Goal: Task Accomplishment & Management: Manage account settings

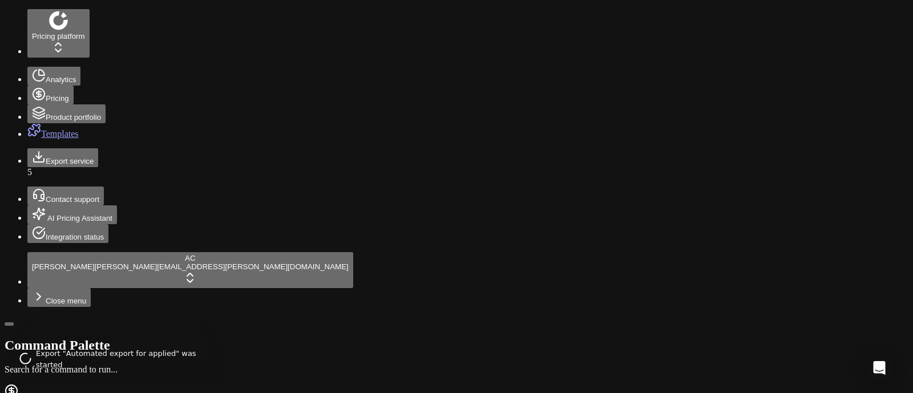
scroll to position [0, 527]
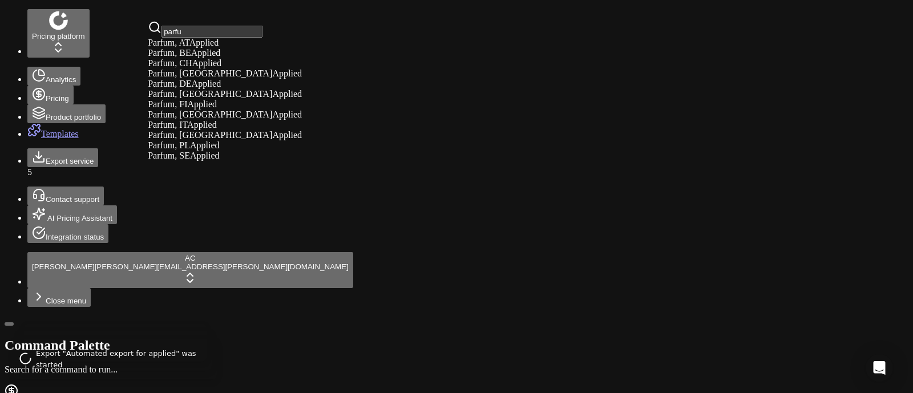
type input "parfu"
click at [220, 89] on div "Parfum, DE Applied" at bounding box center [225, 84] width 154 height 10
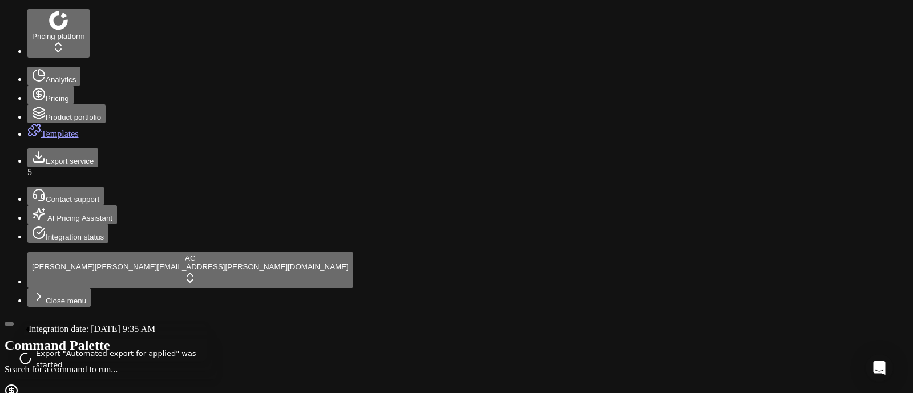
click at [27, 243] on button "Integration status" at bounding box center [67, 233] width 81 height 19
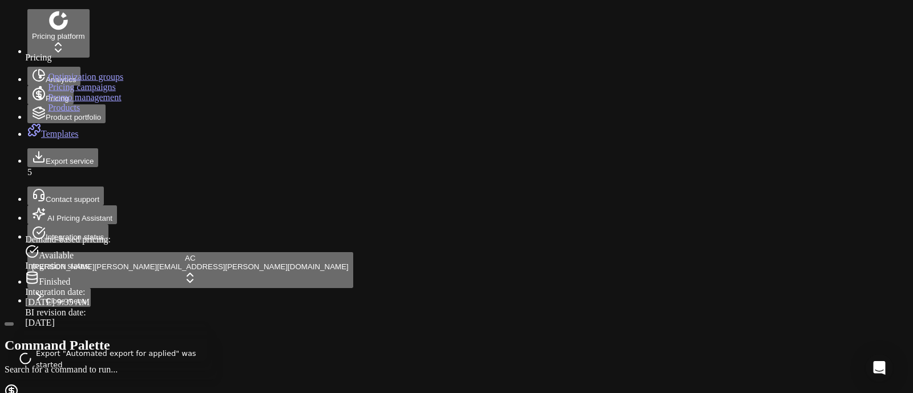
click at [39, 91] on icon at bounding box center [39, 94] width 0 height 7
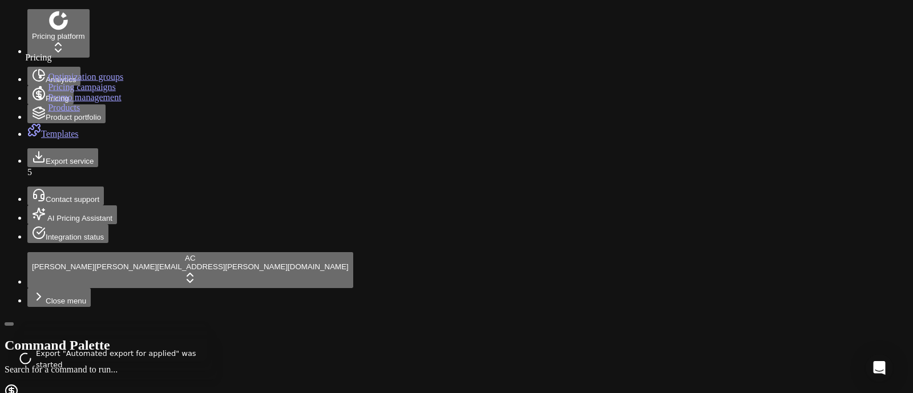
click at [78, 82] on link "Optimization groups" at bounding box center [85, 77] width 75 height 10
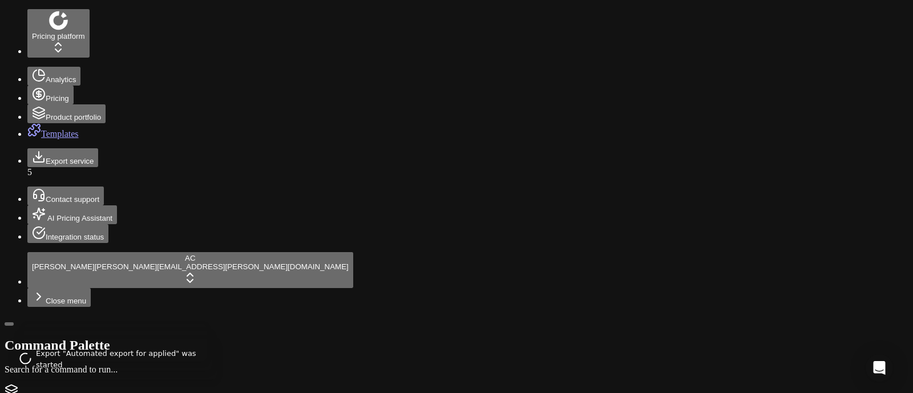
click at [33, 88] on circle at bounding box center [38, 93] width 11 height 11
click at [63, 82] on link "Optimization groups" at bounding box center [85, 77] width 75 height 10
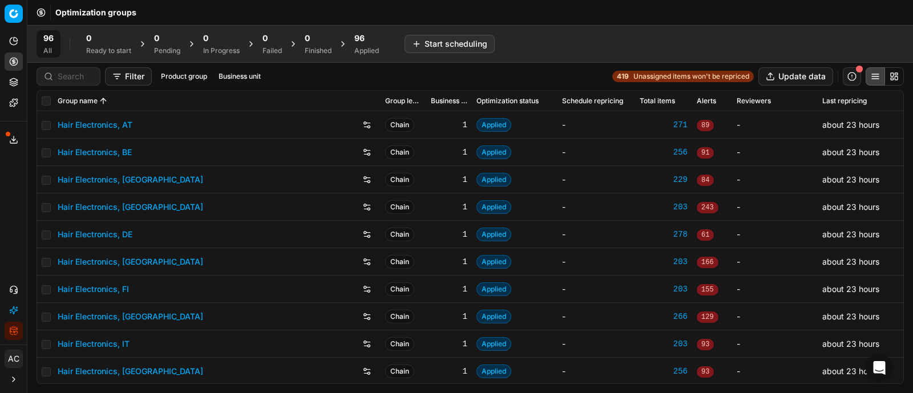
click at [860, 77] on button "button" at bounding box center [851, 76] width 18 height 18
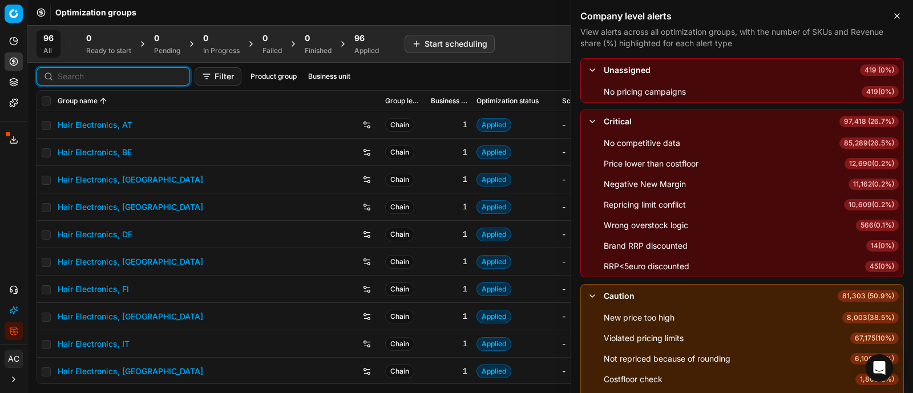
click at [65, 74] on input at bounding box center [120, 76] width 125 height 11
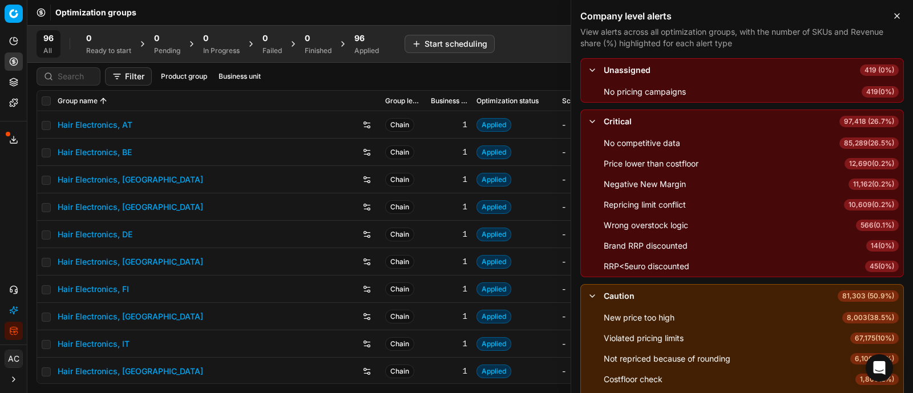
click at [299, 75] on div "Filter Product group Business unit 419 Unassigned items won't be repriced Updat…" at bounding box center [470, 76] width 867 height 18
click at [248, 71] on button "Business unit" at bounding box center [239, 77] width 51 height 14
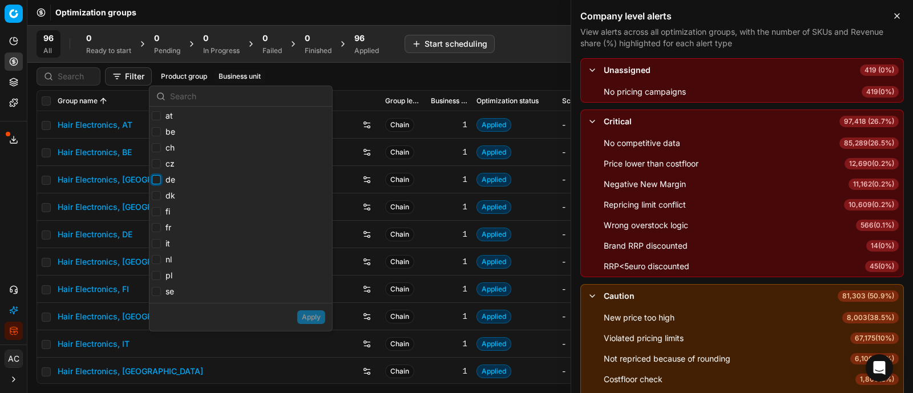
click at [156, 181] on input "de" at bounding box center [156, 179] width 9 height 9
checkbox input "true"
click at [319, 322] on button "Apply" at bounding box center [311, 317] width 28 height 14
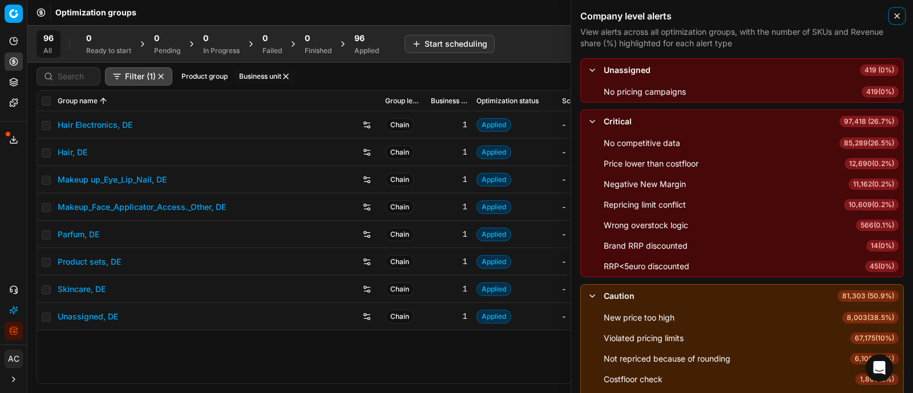
click at [898, 19] on icon "button" at bounding box center [896, 15] width 9 height 9
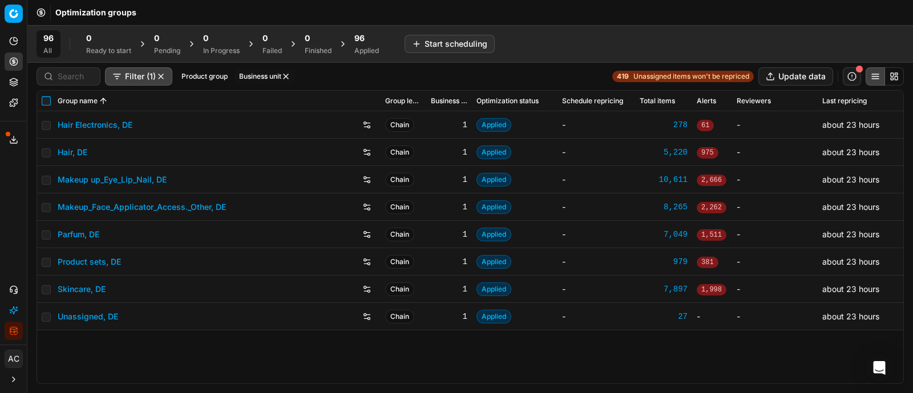
click at [44, 103] on input "checkbox" at bounding box center [46, 100] width 9 height 9
checkbox input "true"
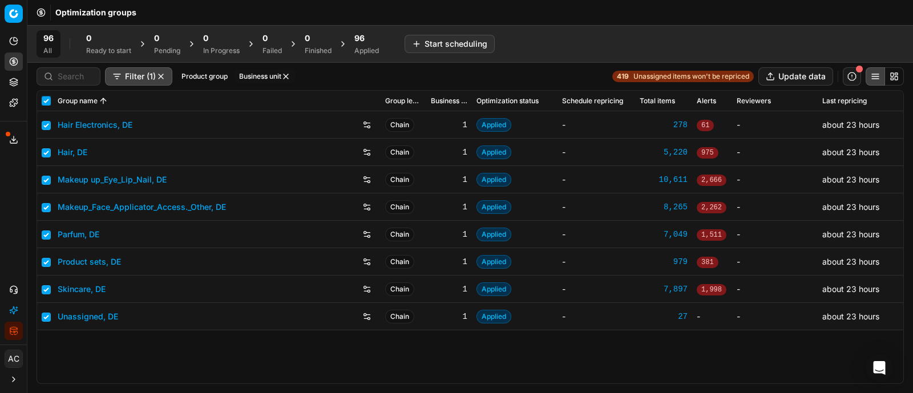
checkbox input "true"
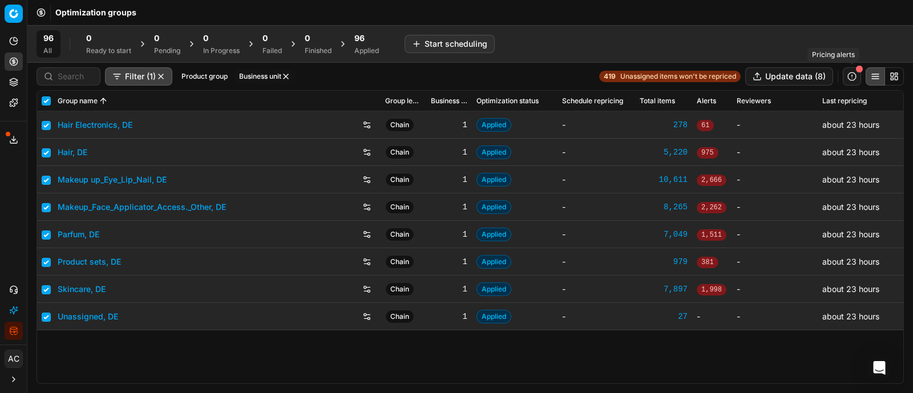
click at [856, 79] on button "button" at bounding box center [851, 76] width 18 height 18
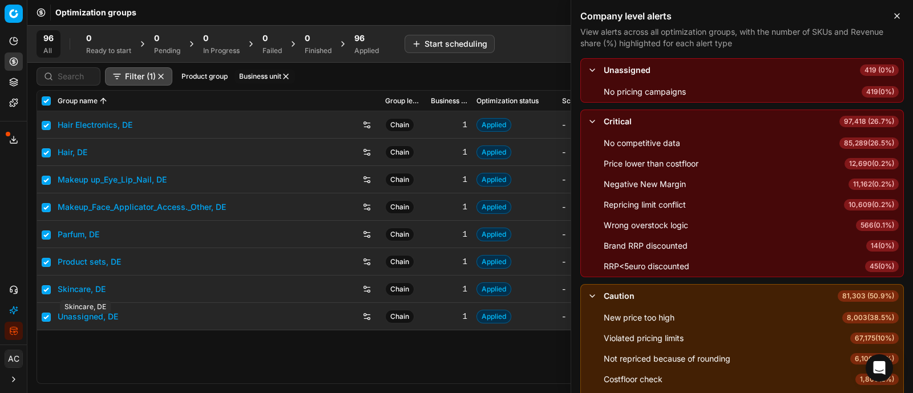
click at [96, 258] on link "Product sets, DE" at bounding box center [89, 261] width 63 height 11
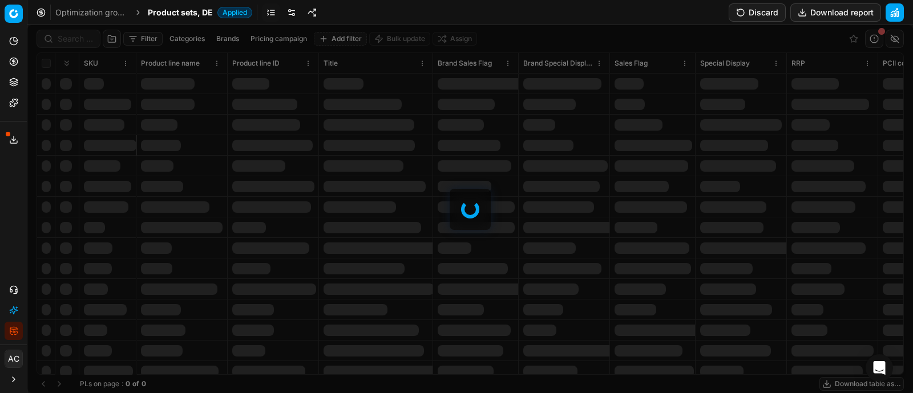
click at [78, 43] on div at bounding box center [469, 209] width 885 height 368
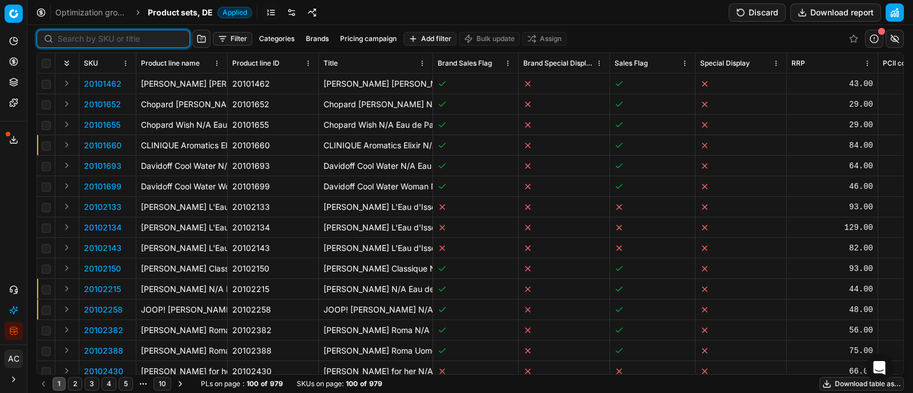
click at [78, 43] on input at bounding box center [120, 38] width 125 height 11
paste input "90001732-0002443"
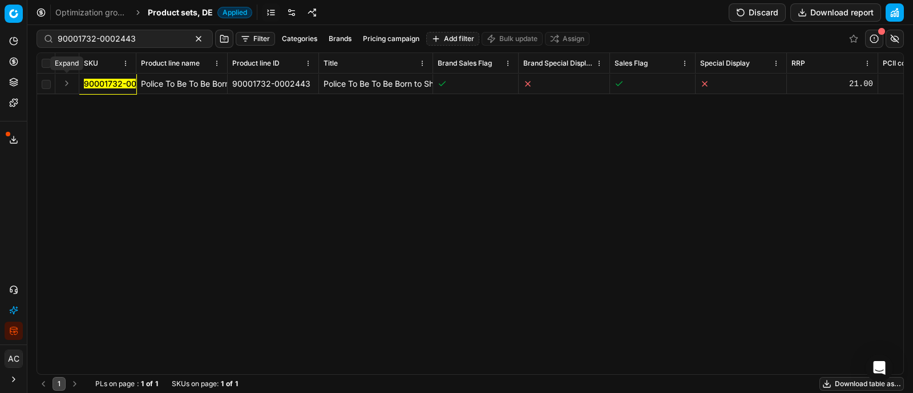
click at [64, 84] on button "Expand" at bounding box center [67, 83] width 14 height 14
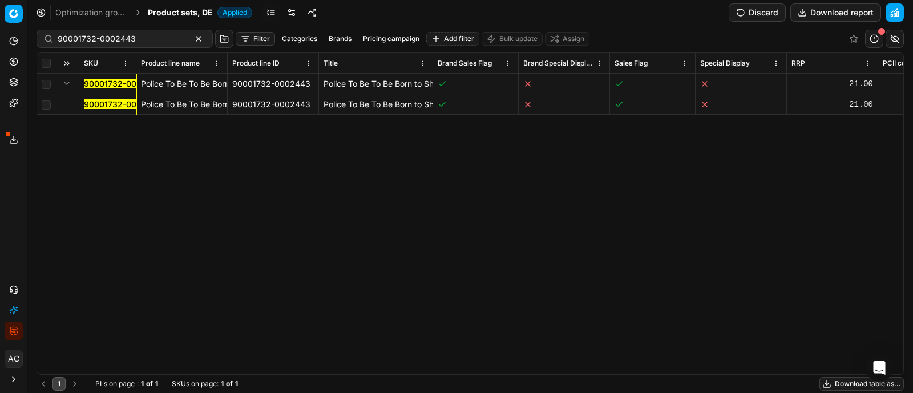
click at [100, 104] on mark "90001732-0002443" at bounding box center [123, 104] width 78 height 10
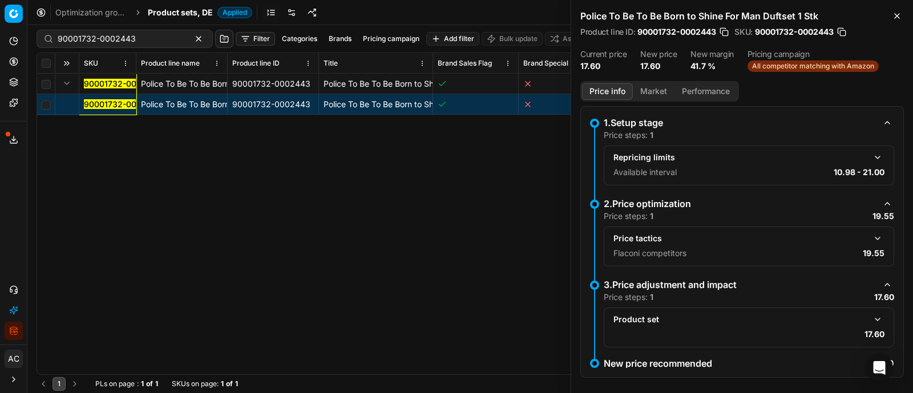
click at [870, 238] on button "button" at bounding box center [877, 239] width 14 height 14
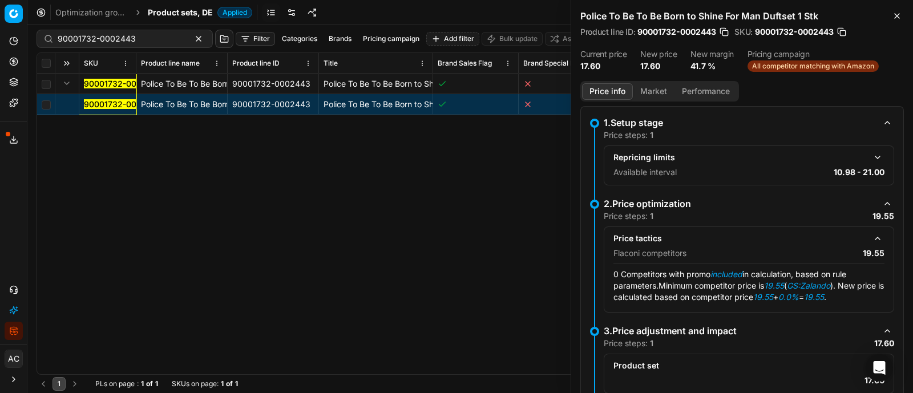
click at [650, 96] on button "Market" at bounding box center [654, 91] width 42 height 17
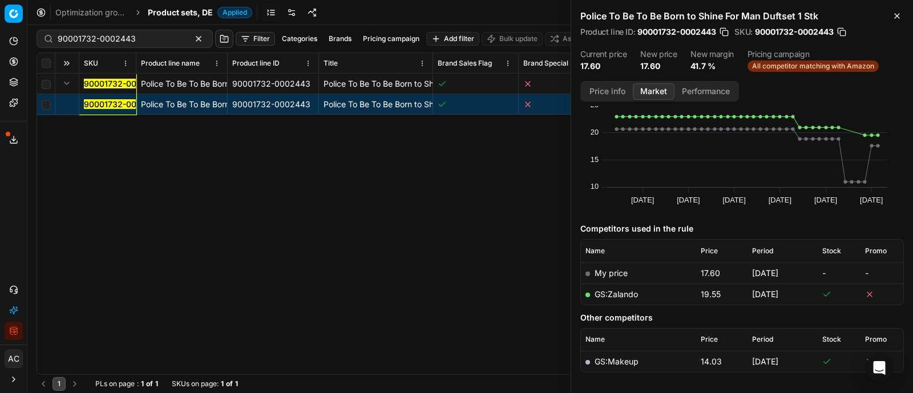
scroll to position [30, 0]
click at [623, 289] on link "GS:Zalando" at bounding box center [615, 294] width 43 height 10
click at [432, 221] on div "90001732-0002443 Police To Be To Be Born to Shine For Man Duftset 1 Stk 9000173…" at bounding box center [470, 224] width 866 height 301
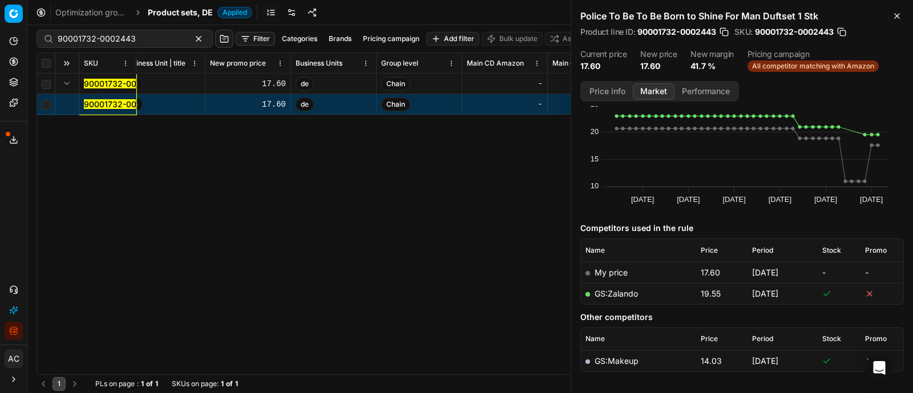
scroll to position [0, 7163]
click at [896, 20] on icon "button" at bounding box center [896, 15] width 9 height 9
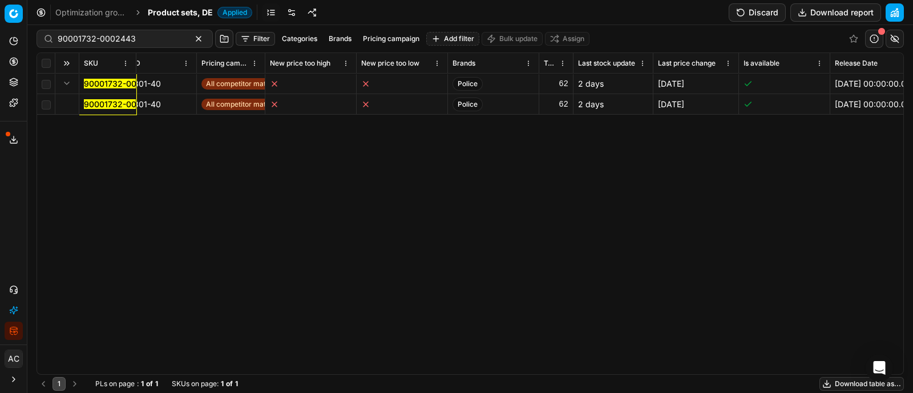
scroll to position [0, 2214]
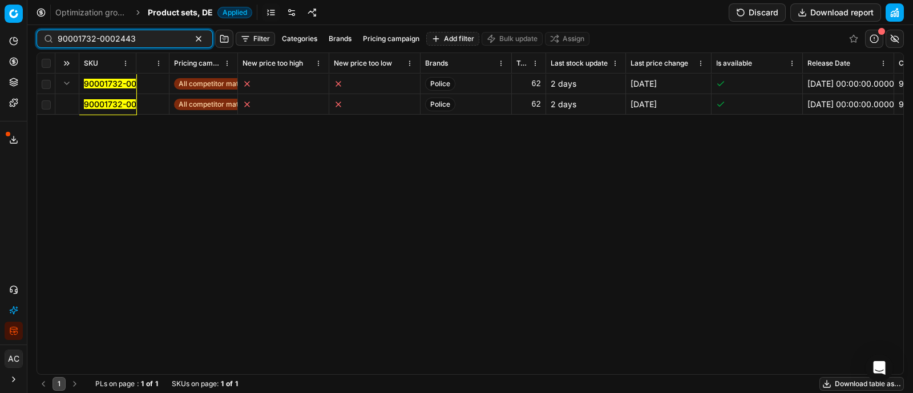
click at [100, 34] on input "90001732-0002443" at bounding box center [120, 38] width 125 height 11
paste input "80044184-1"
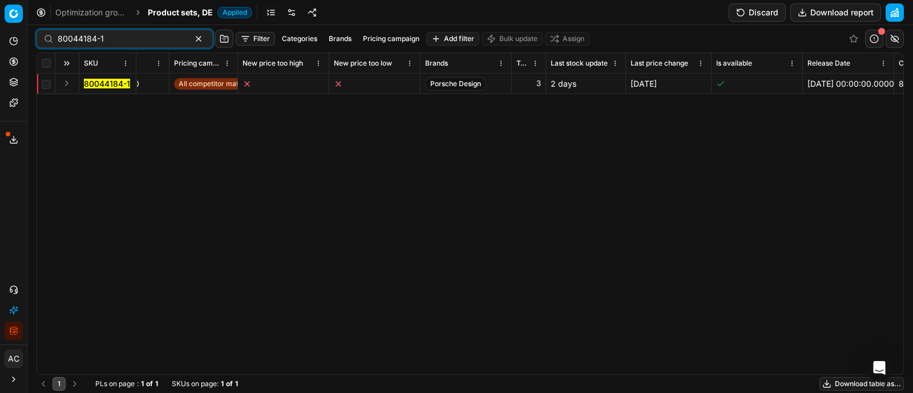
click at [66, 83] on button "Expand" at bounding box center [67, 83] width 14 height 14
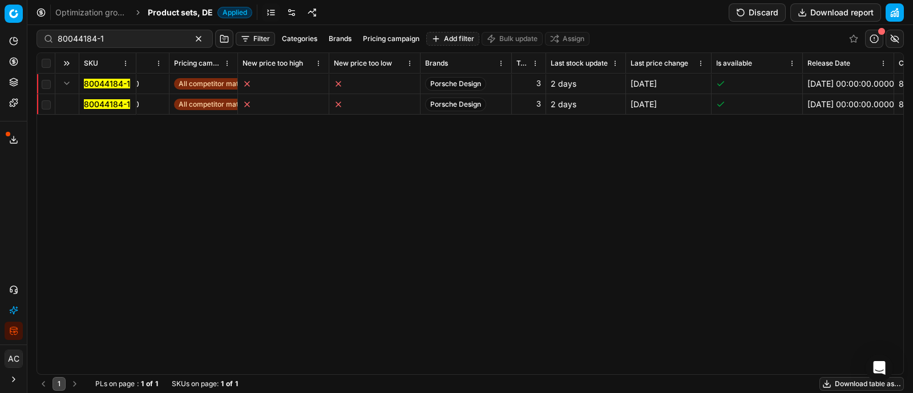
click at [95, 106] on mark "80044184-1" at bounding box center [107, 104] width 46 height 10
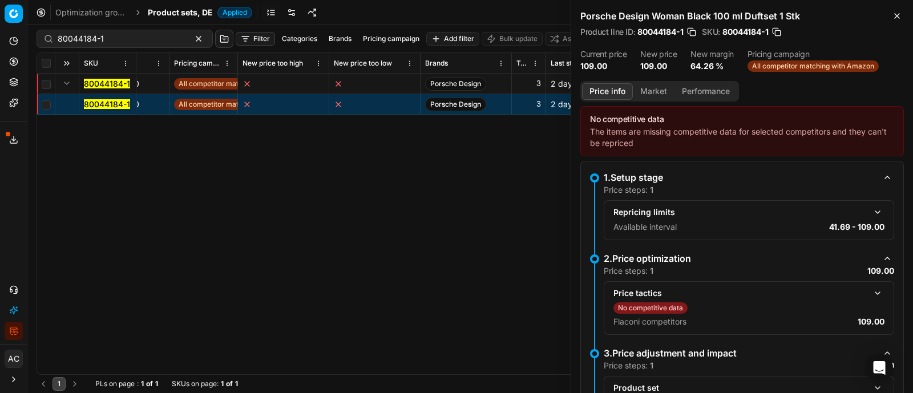
scroll to position [79, 0]
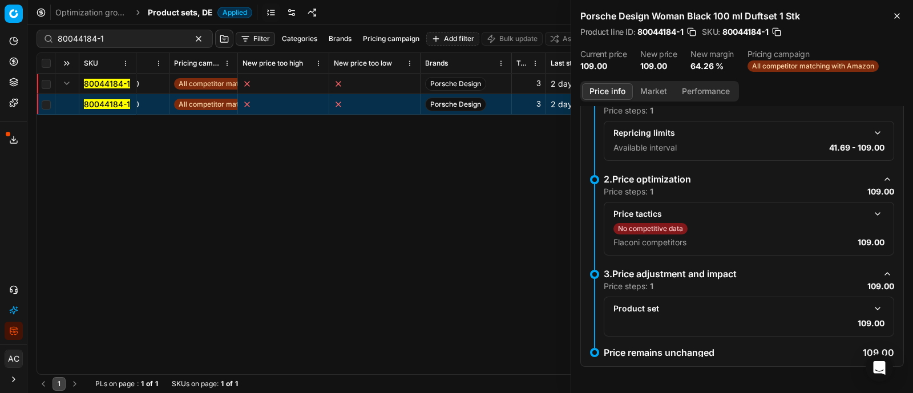
click at [870, 215] on button "button" at bounding box center [877, 214] width 14 height 14
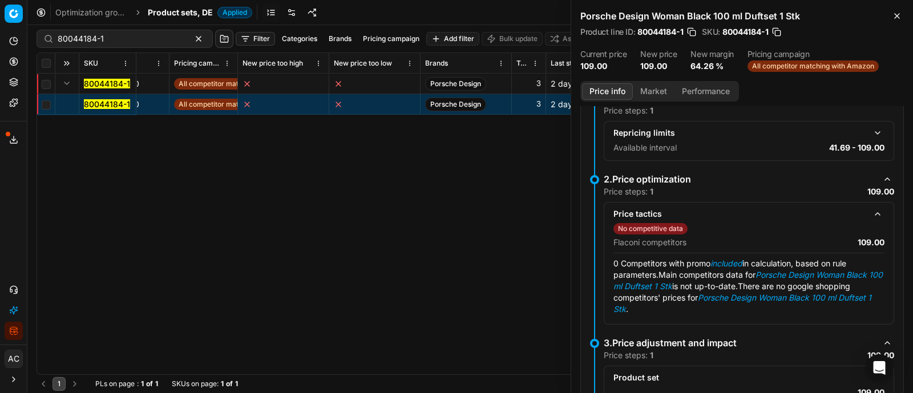
scroll to position [148, 0]
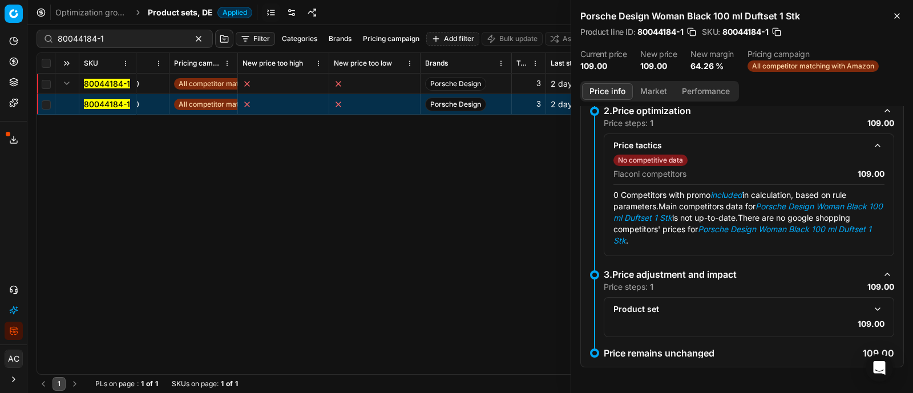
click at [870, 313] on button "button" at bounding box center [877, 309] width 14 height 14
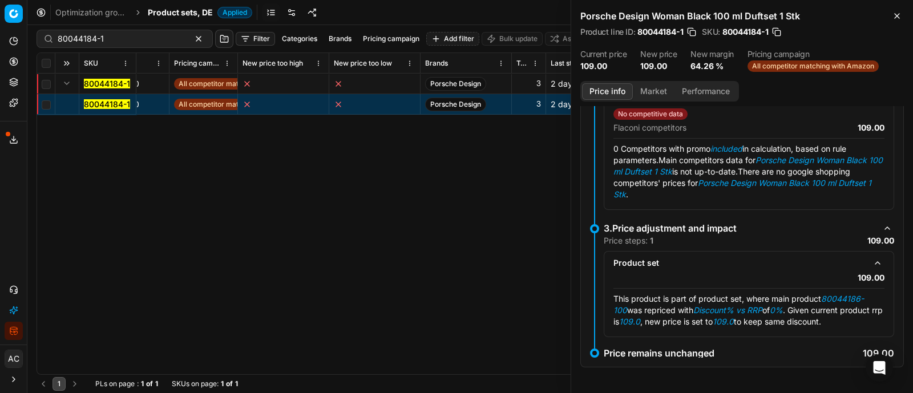
scroll to position [194, 0]
drag, startPoint x: 825, startPoint y: 298, endPoint x: 625, endPoint y: 313, distance: 200.2
click at [625, 313] on em "80044186-100" at bounding box center [738, 304] width 250 height 21
copy em "80044186-100"
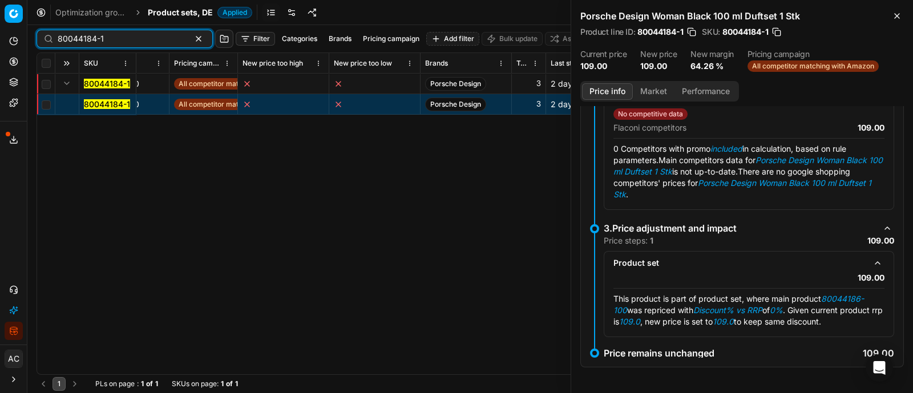
click at [112, 38] on input "80044184-1" at bounding box center [120, 38] width 125 height 11
paste input "6-100"
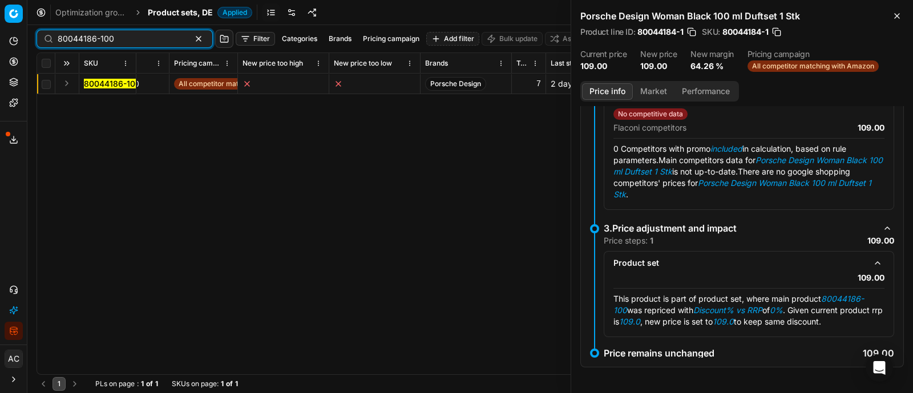
type input "80044186-100"
click at [66, 88] on button "Expand" at bounding box center [67, 83] width 14 height 14
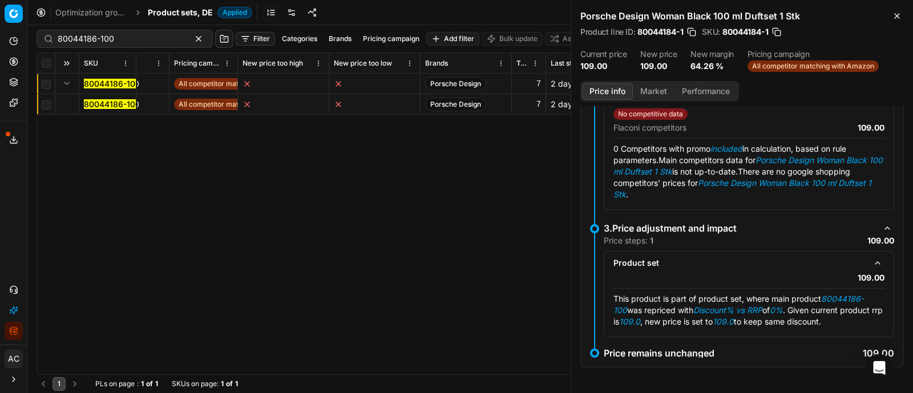
click at [86, 100] on mark "80044186-100" at bounding box center [112, 104] width 56 height 10
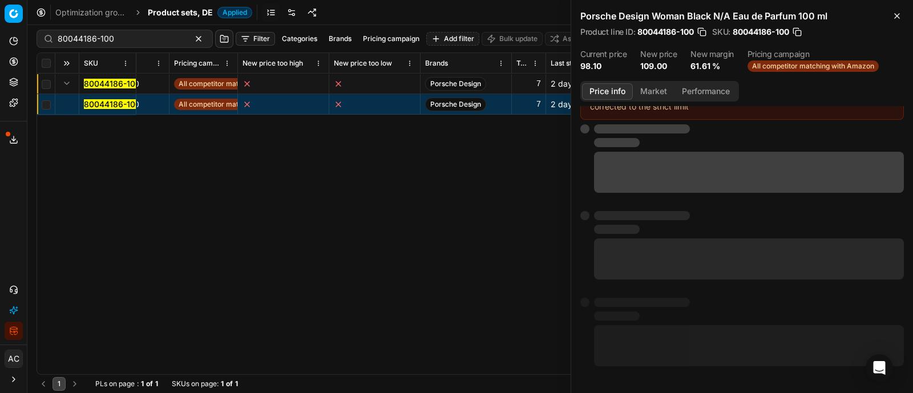
scroll to position [79, 0]
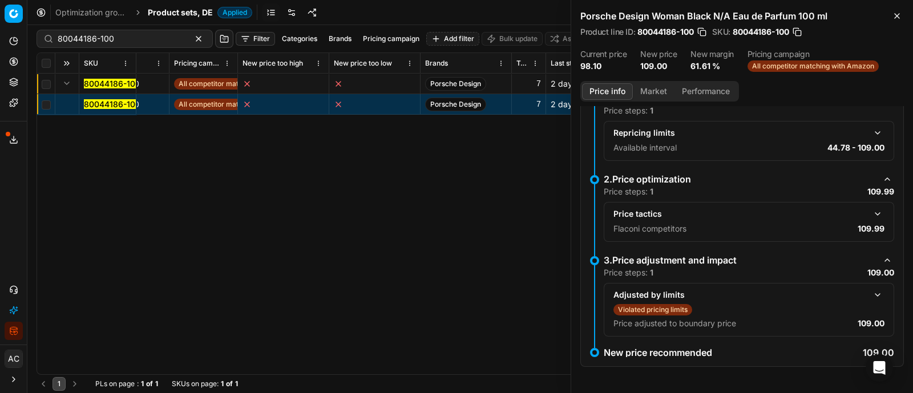
click at [870, 289] on button "button" at bounding box center [877, 295] width 14 height 14
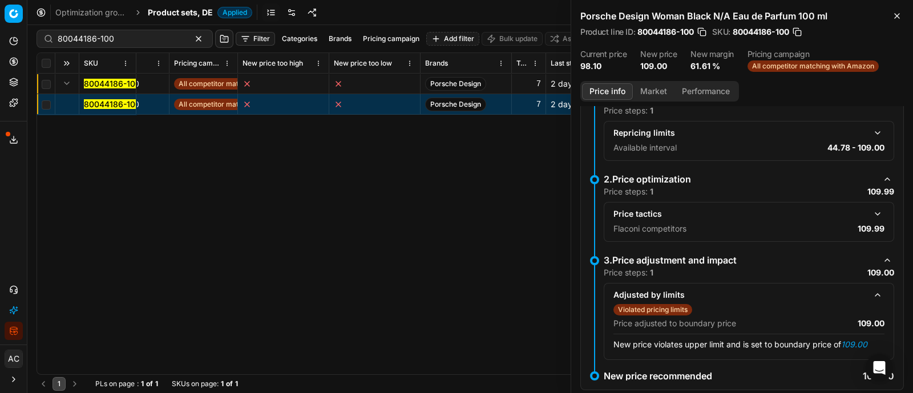
scroll to position [102, 0]
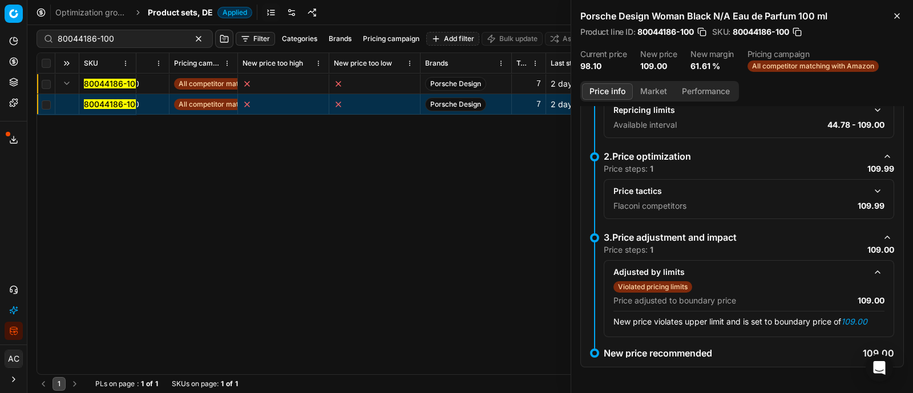
click at [870, 191] on button "button" at bounding box center [877, 191] width 14 height 14
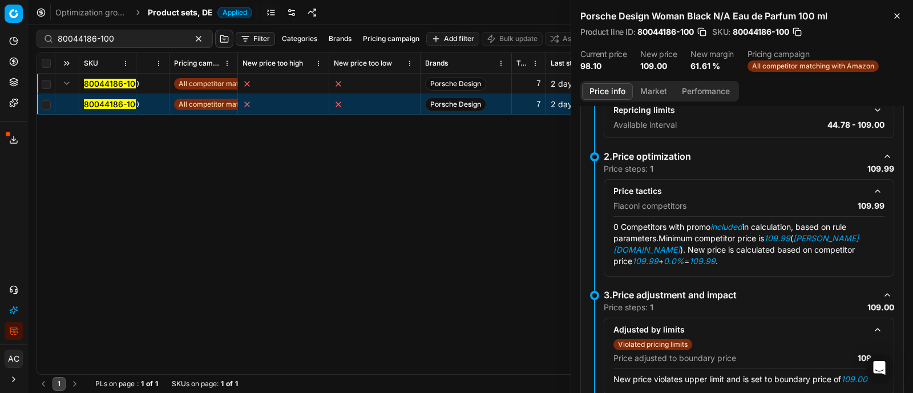
click at [666, 88] on button "Market" at bounding box center [654, 91] width 42 height 17
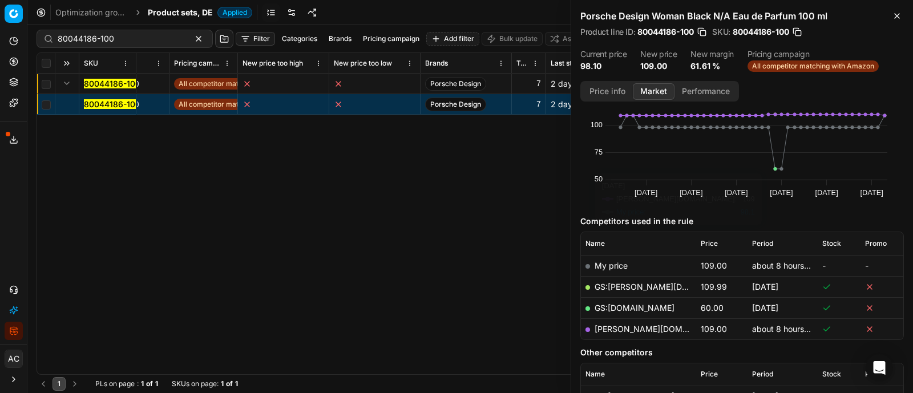
scroll to position [37, 0]
click at [613, 327] on link "douglas.de" at bounding box center [660, 328] width 132 height 10
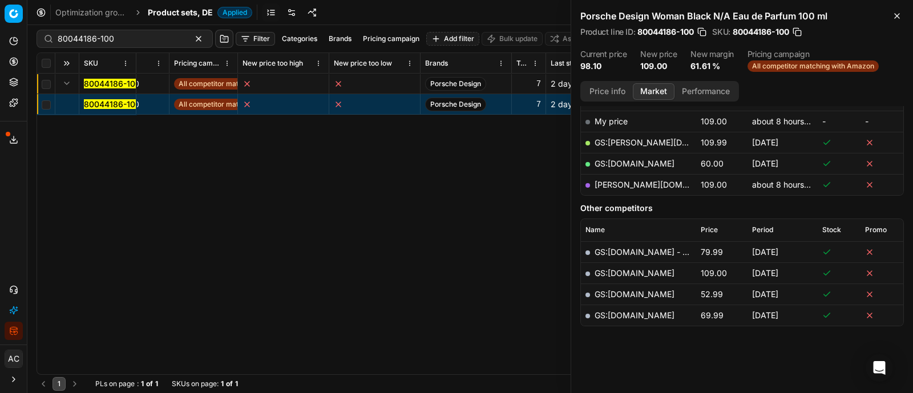
scroll to position [180, 0]
click at [670, 250] on link "GS:Amazon.de - Amazon.de-Seller" at bounding box center [671, 253] width 155 height 10
click at [466, 264] on div "SKU Product line name Product line ID Title Brand Sales Flag Brand Special Disp…" at bounding box center [470, 213] width 866 height 321
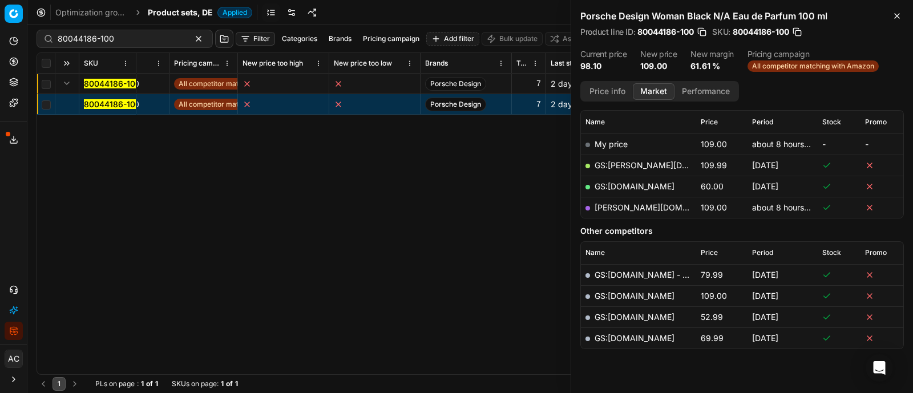
scroll to position [166, 0]
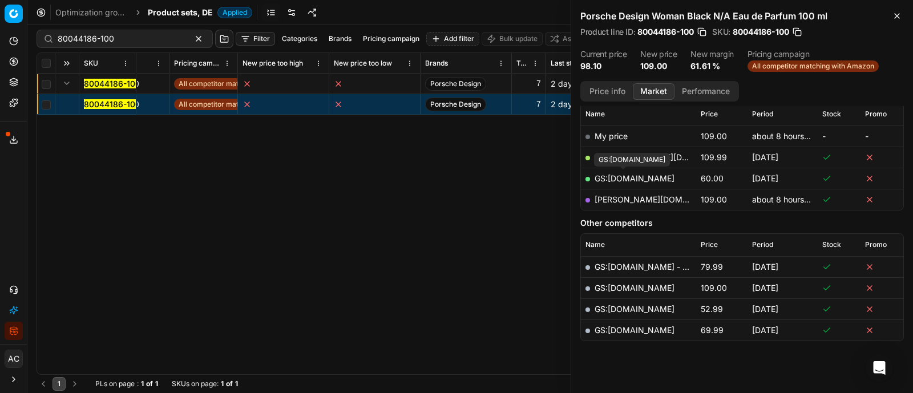
click at [624, 177] on link "GS:Sephora.de" at bounding box center [634, 178] width 80 height 10
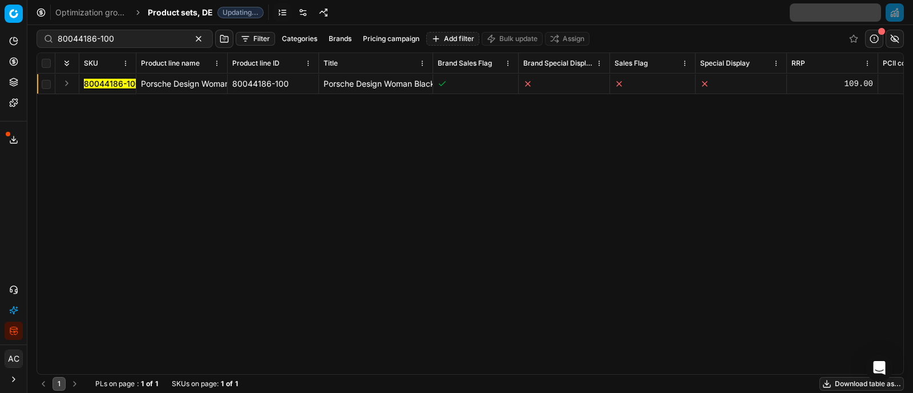
click at [875, 38] on button "button" at bounding box center [874, 39] width 18 height 18
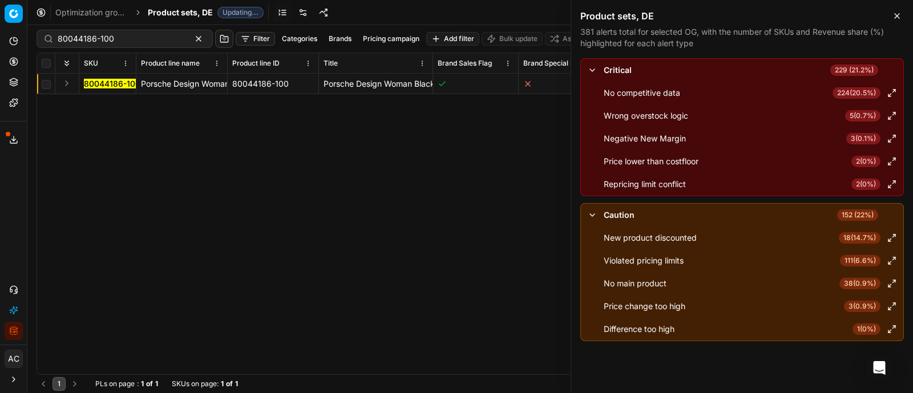
click at [253, 161] on div "80044186-100 Porsche Design Woman Black N/A Eau de Parfum 100 ml 80044186-100 P…" at bounding box center [470, 224] width 866 height 301
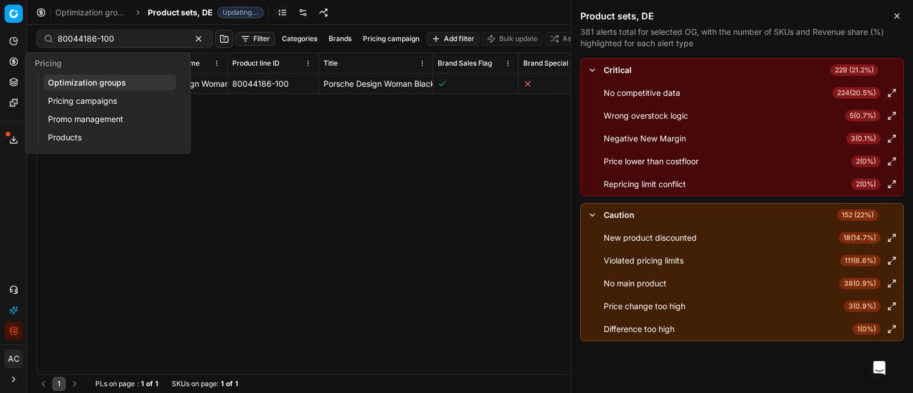
click at [12, 59] on icon at bounding box center [13, 61] width 9 height 9
click at [74, 80] on link "Optimization groups" at bounding box center [109, 83] width 133 height 16
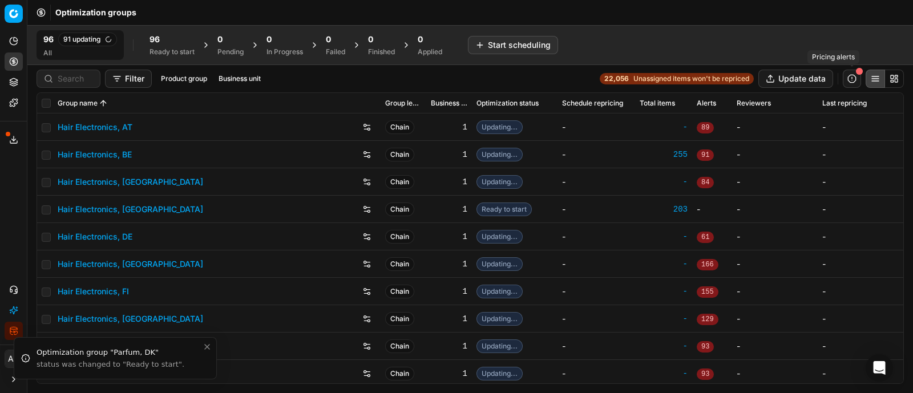
click at [848, 79] on button "button" at bounding box center [851, 79] width 18 height 18
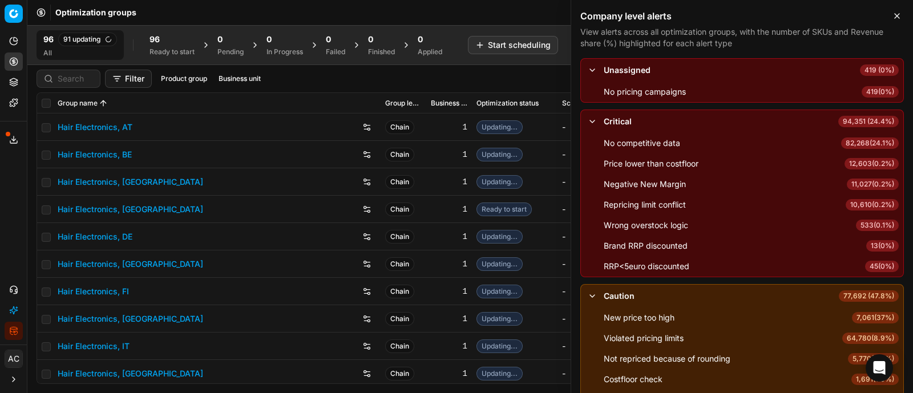
click at [856, 143] on span "82,268 ( 24.1% )" at bounding box center [870, 142] width 58 height 11
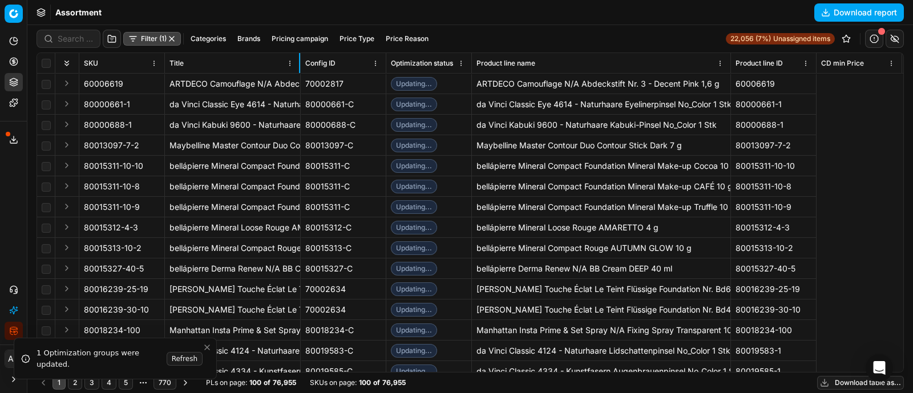
drag, startPoint x: 535, startPoint y: 67, endPoint x: 299, endPoint y: 70, distance: 236.2
click at [299, 70] on div at bounding box center [299, 63] width 1 height 20
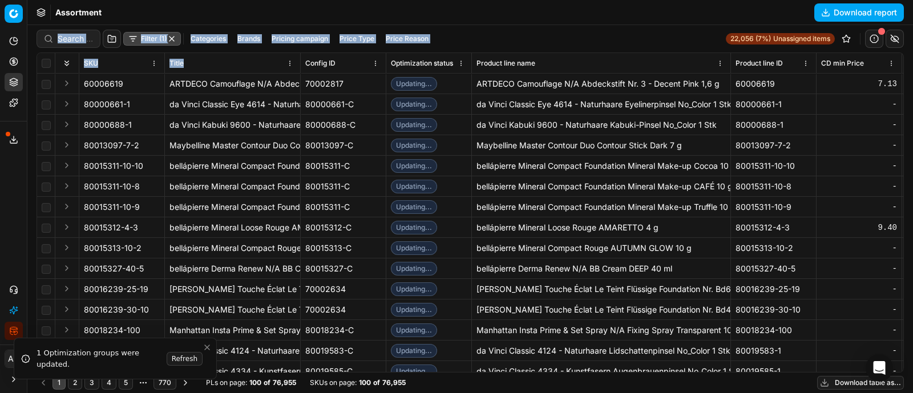
click at [578, 41] on div "Filter (1) Categories Brands Pricing campaign Price Type Price Reason 22,056 (7…" at bounding box center [470, 39] width 867 height 18
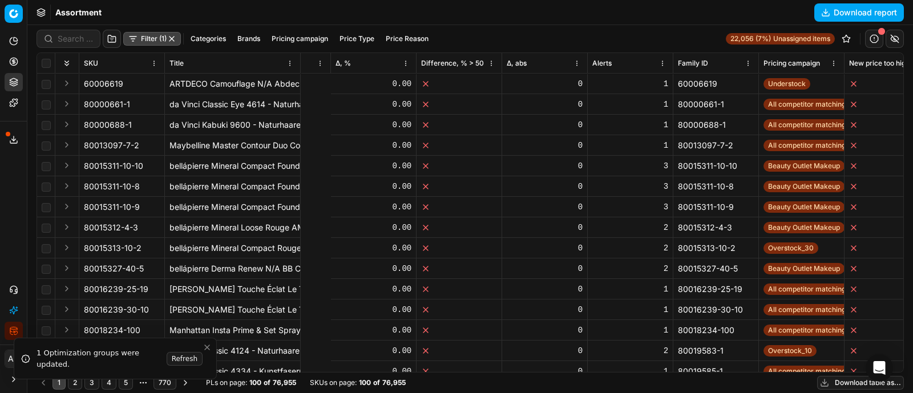
scroll to position [0, 2332]
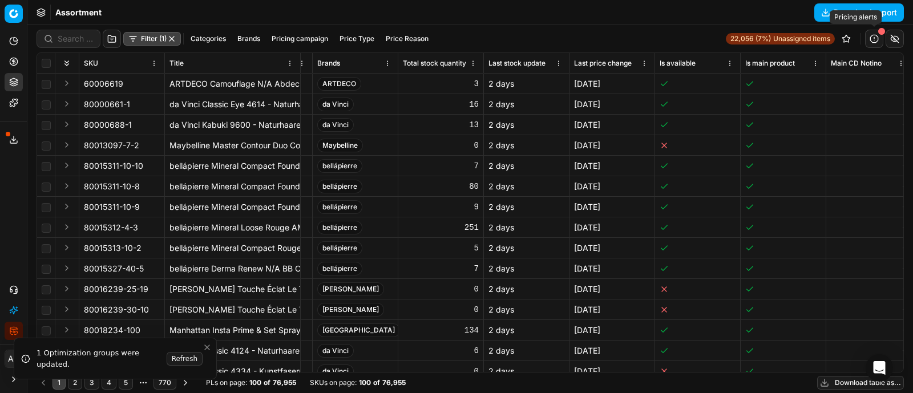
click at [873, 41] on button "button" at bounding box center [874, 39] width 18 height 18
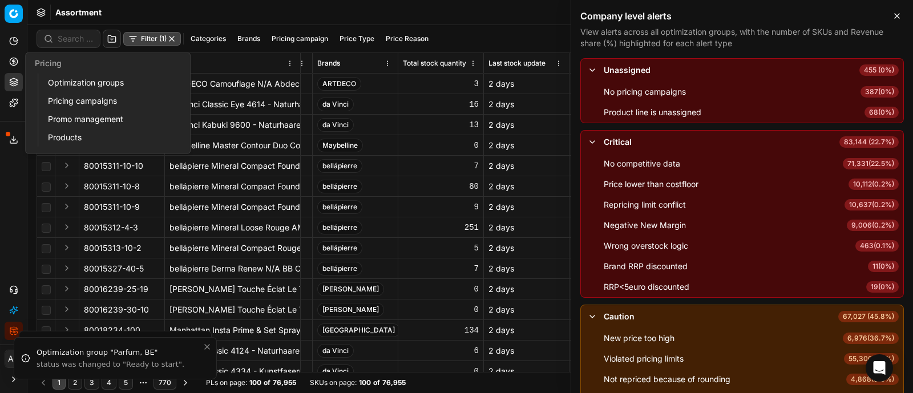
click at [14, 63] on icon at bounding box center [13, 61] width 3 height 3
click at [86, 79] on link "Optimization groups" at bounding box center [109, 83] width 133 height 16
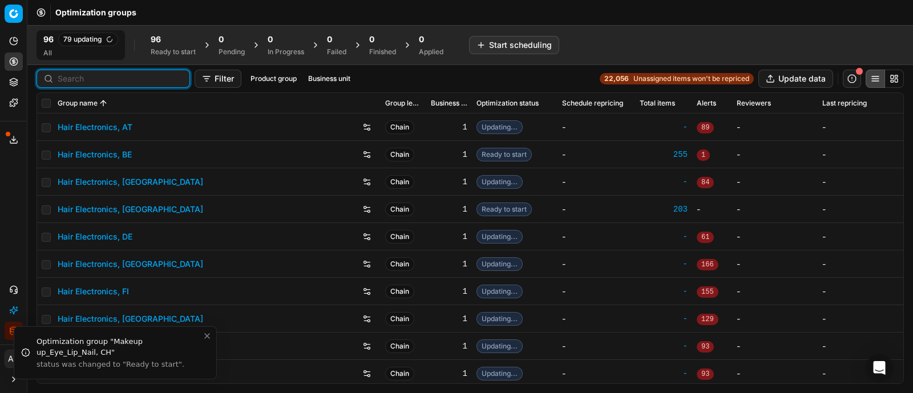
click at [78, 79] on input at bounding box center [120, 78] width 125 height 11
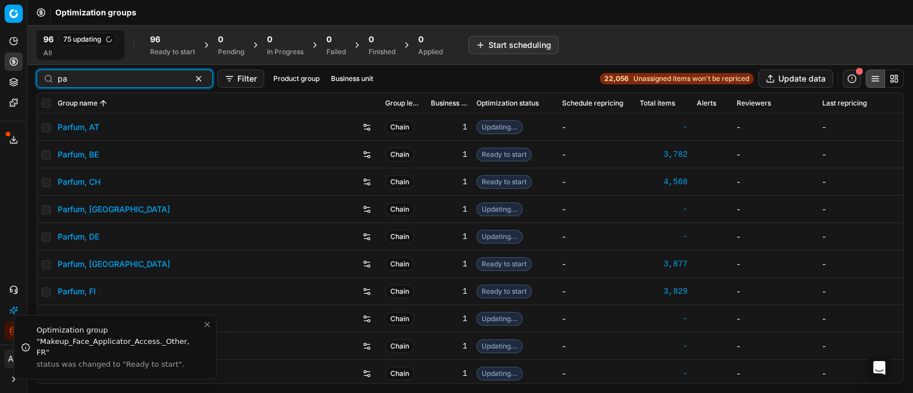
type input "p"
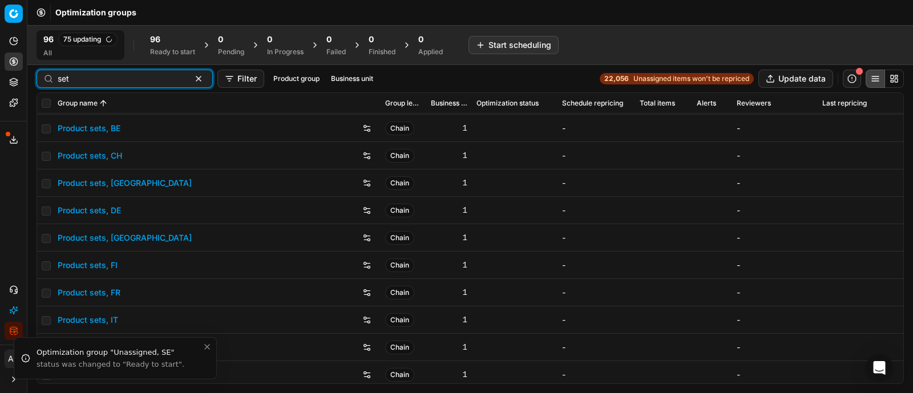
scroll to position [27, 0]
type input "set"
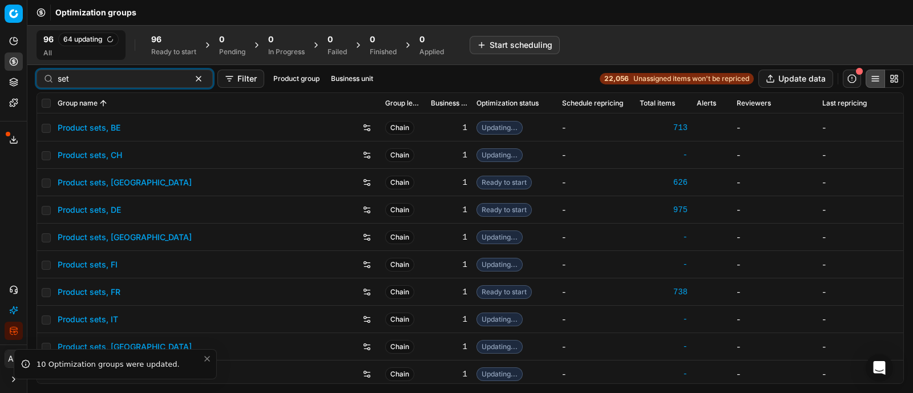
click at [92, 208] on link "Product sets, DE" at bounding box center [89, 209] width 63 height 11
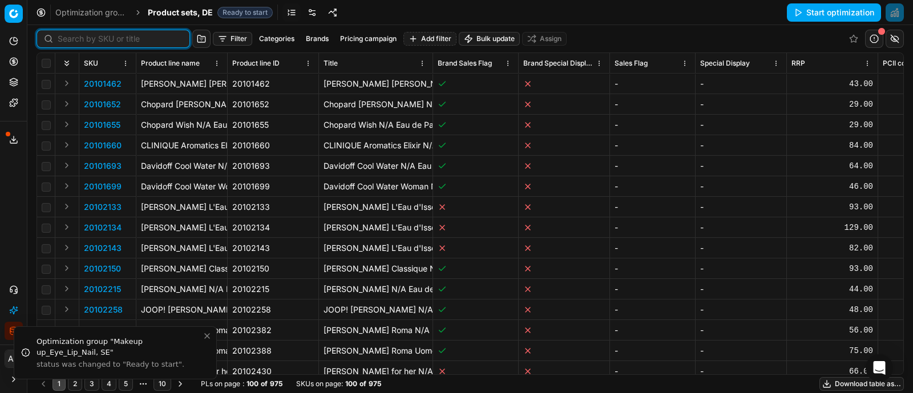
click at [77, 36] on input at bounding box center [120, 38] width 125 height 11
paste input "90009656-0014728"
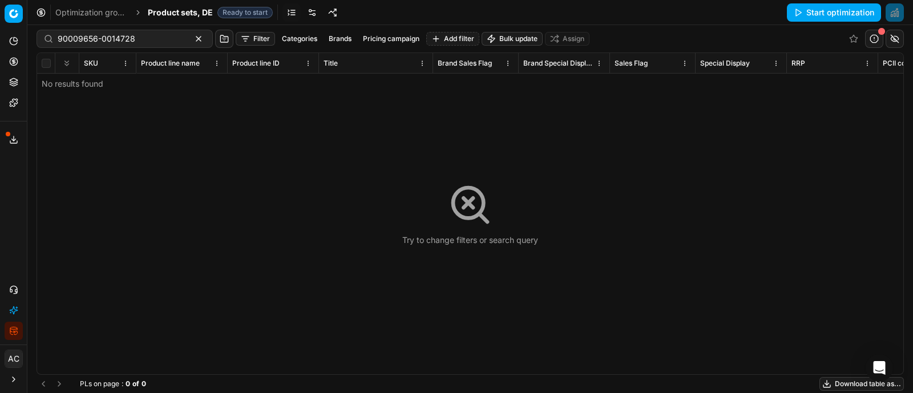
click at [248, 41] on button "Filter" at bounding box center [255, 39] width 39 height 14
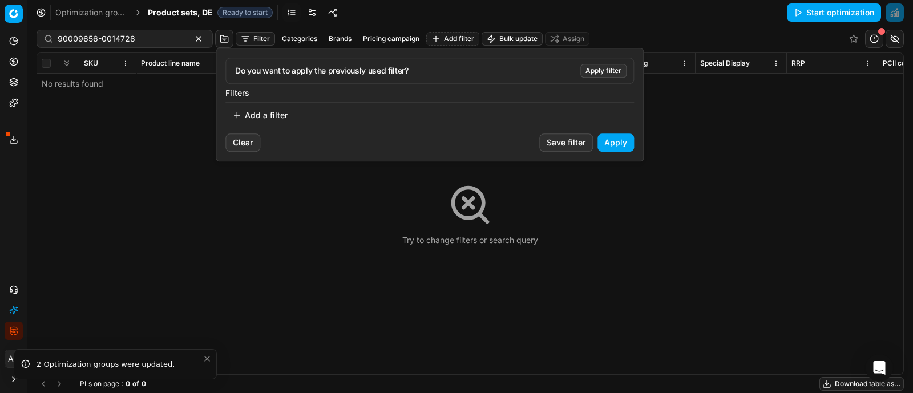
click at [165, 13] on html "Pricing platform Analytics Pricing Product portfolio Templates Export service 5…" at bounding box center [456, 196] width 913 height 393
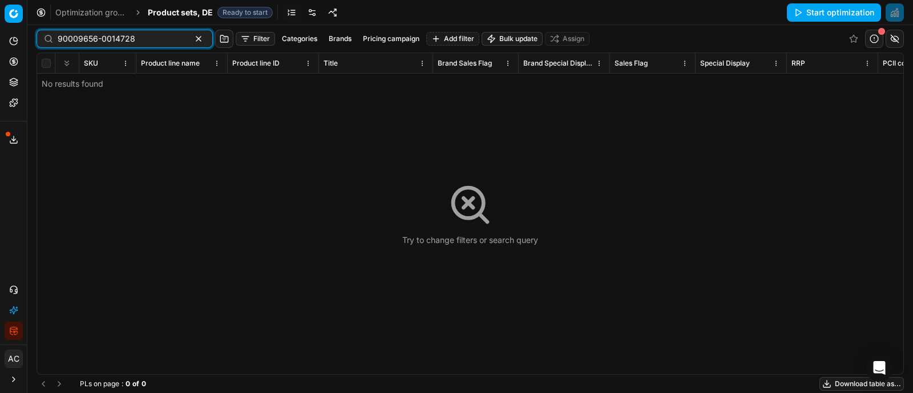
click at [148, 35] on input "90009656-0014728" at bounding box center [120, 38] width 125 height 11
paste input "1732-0002443"
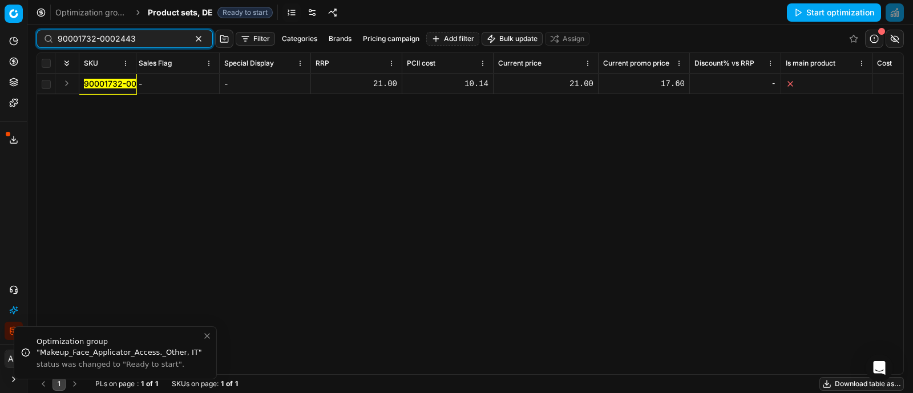
scroll to position [0, 479]
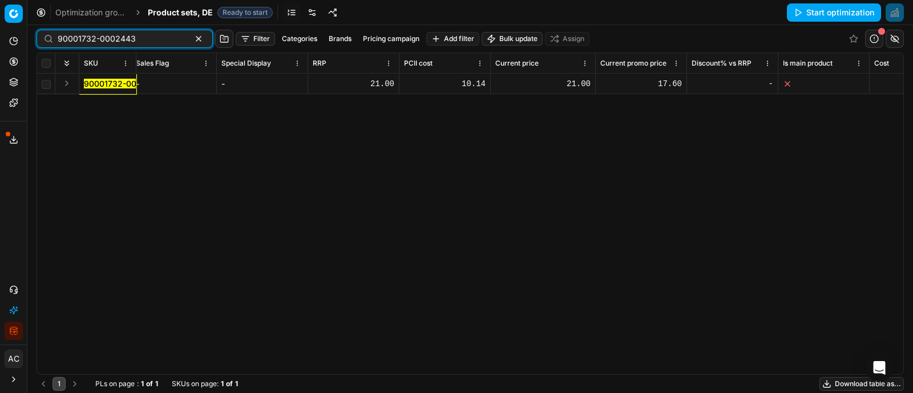
type input "90001732-0002443"
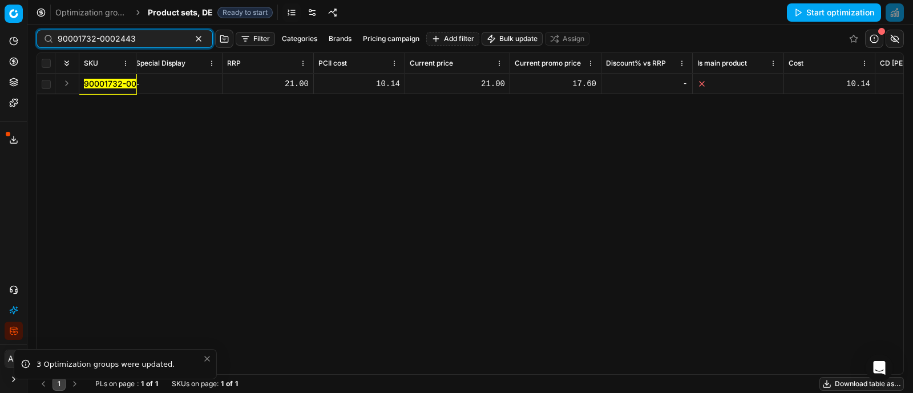
scroll to position [0, 606]
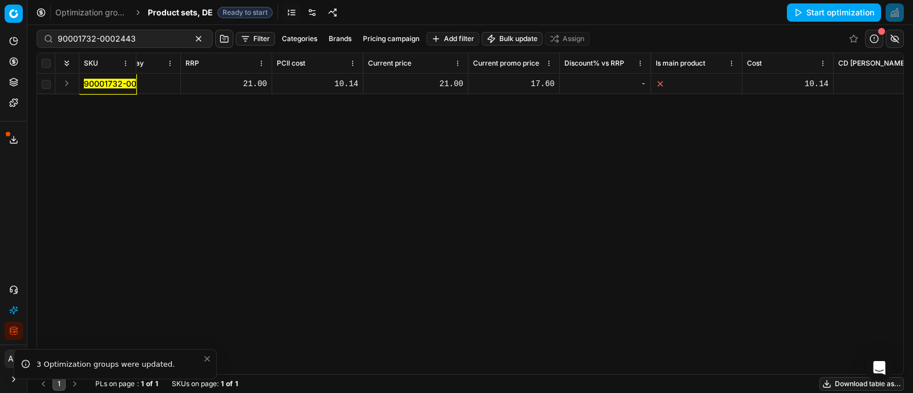
click at [447, 83] on div "21.00" at bounding box center [415, 83] width 95 height 11
type input "12"
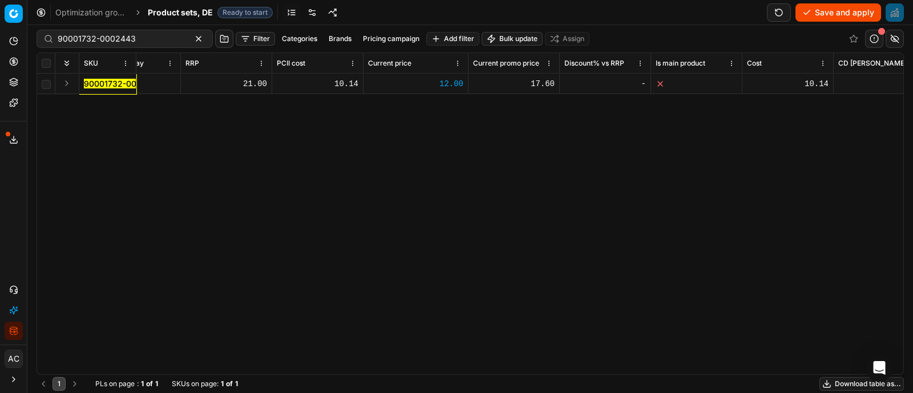
click at [434, 139] on div "SKU Product line name Product line ID Title Brand Sales Flag Brand Special Disp…" at bounding box center [470, 213] width 866 height 321
click at [435, 83] on div "12.00" at bounding box center [415, 83] width 95 height 11
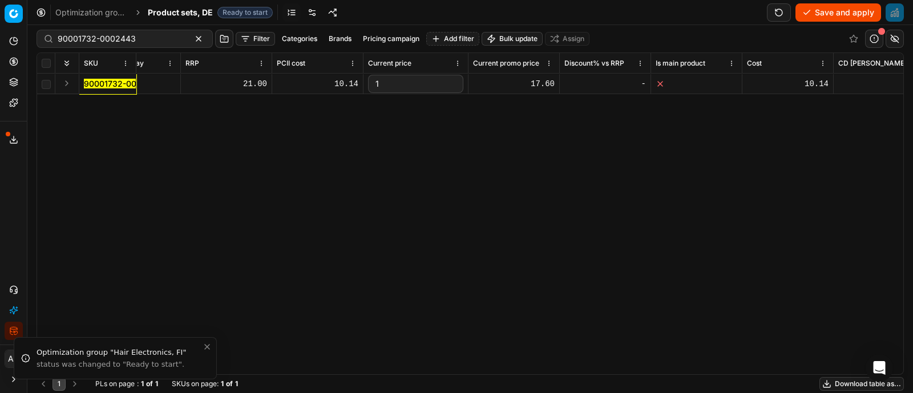
type input "11"
click at [537, 78] on div "17.60" at bounding box center [514, 83] width 82 height 11
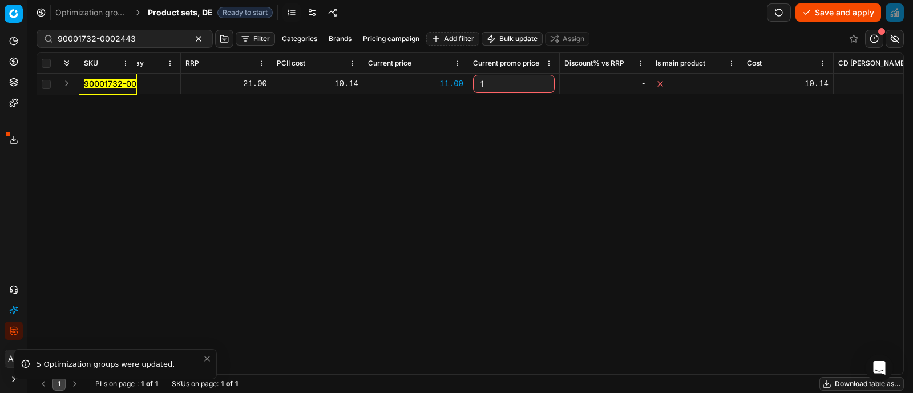
type input "11"
click at [556, 136] on div "SKU Product line name Product line ID Title Brand Sales Flag Brand Special Disp…" at bounding box center [470, 213] width 866 height 321
click at [830, 16] on button "Save and apply" at bounding box center [838, 12] width 86 height 18
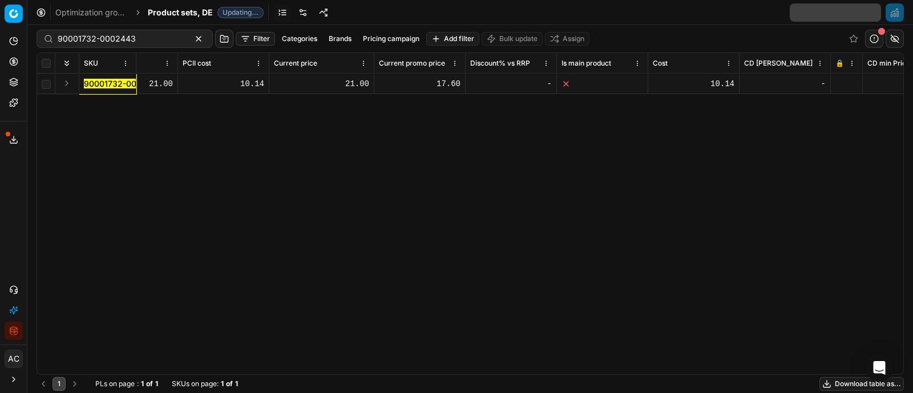
scroll to position [0, 701]
click at [840, 81] on icon at bounding box center [837, 83] width 7 height 7
click at [831, 14] on button "Save and apply" at bounding box center [838, 12] width 86 height 18
click at [171, 14] on span "Product sets, DE" at bounding box center [180, 12] width 65 height 11
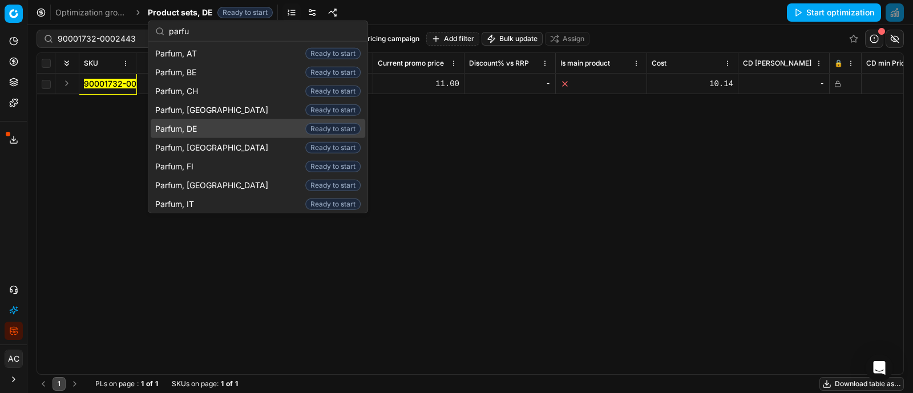
type input "parfu"
click at [214, 132] on div "Parfum, DE Ready to start" at bounding box center [258, 128] width 214 height 19
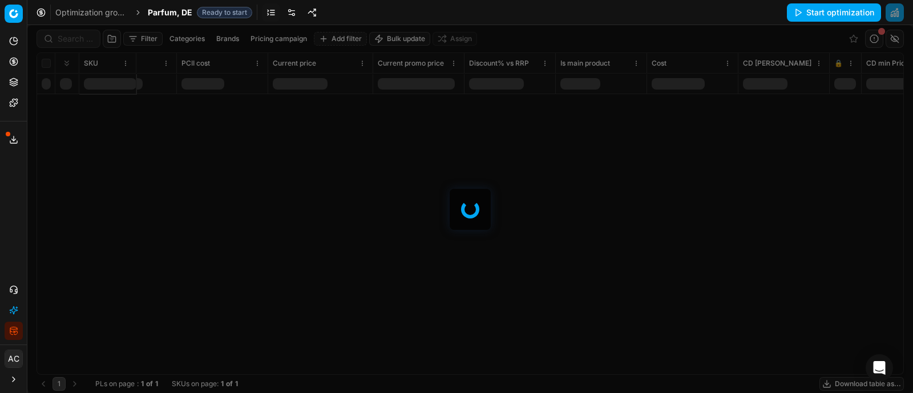
click at [78, 37] on div at bounding box center [469, 209] width 885 height 368
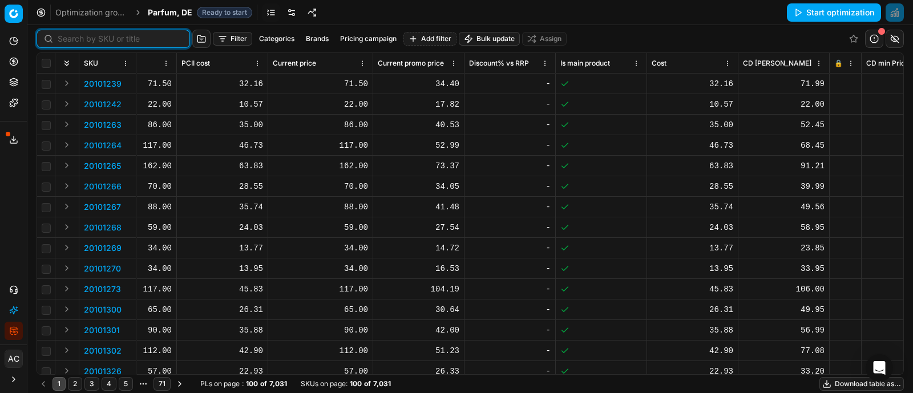
click at [78, 37] on input at bounding box center [120, 38] width 125 height 11
paste input "(90009656-0014728"
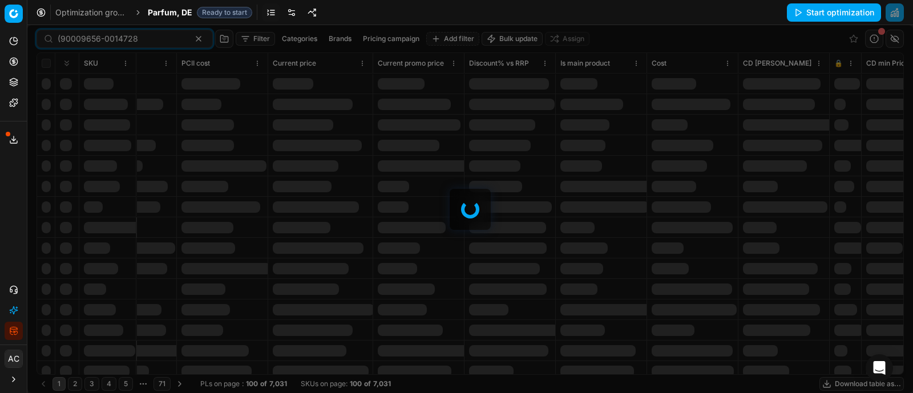
click at [62, 39] on div at bounding box center [469, 209] width 885 height 368
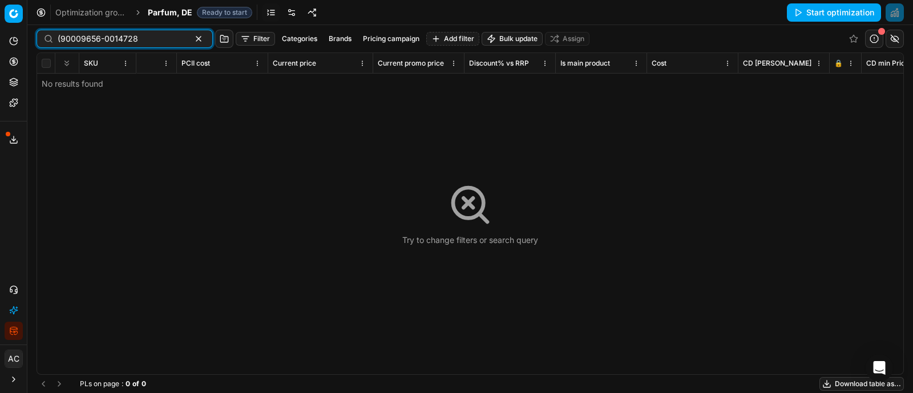
click at [62, 39] on input "(90009656-0014728" at bounding box center [120, 38] width 125 height 11
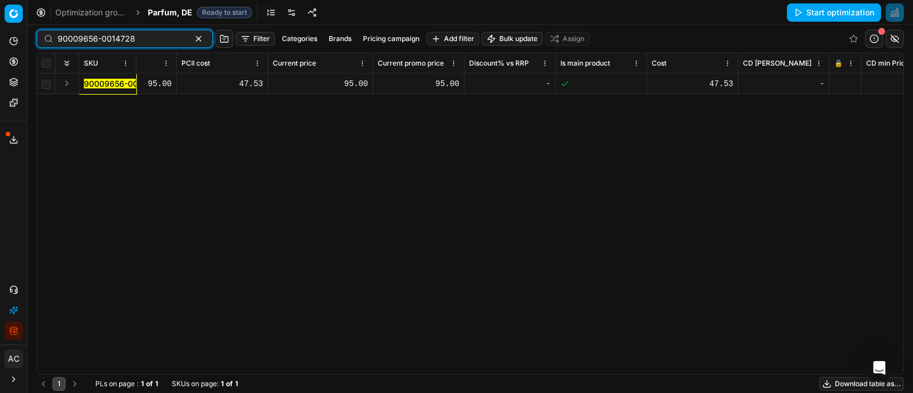
type input "90009656-0014728"
click at [68, 83] on button "Expand" at bounding box center [67, 83] width 14 height 14
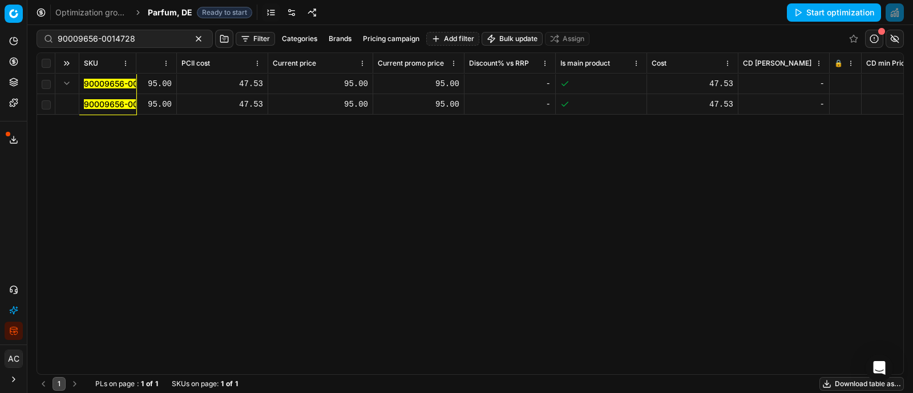
click at [98, 100] on mark "90009656-0014728" at bounding box center [123, 104] width 78 height 10
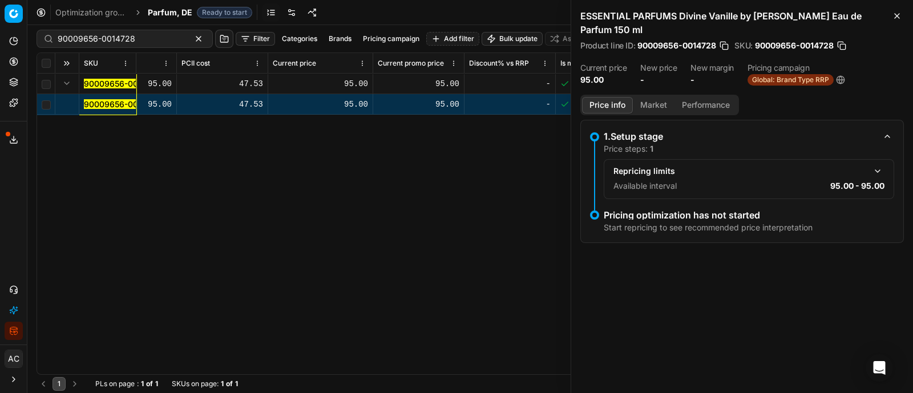
click at [658, 104] on button "Market" at bounding box center [654, 105] width 42 height 17
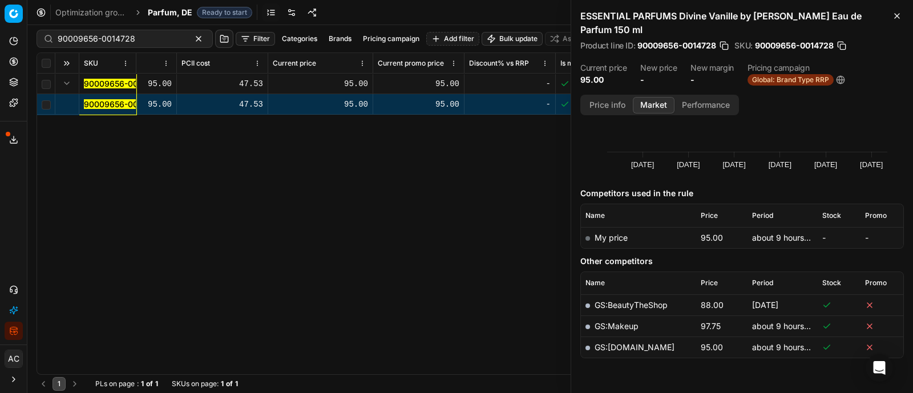
scroll to position [79, 0]
click at [901, 15] on icon "button" at bounding box center [896, 15] width 9 height 9
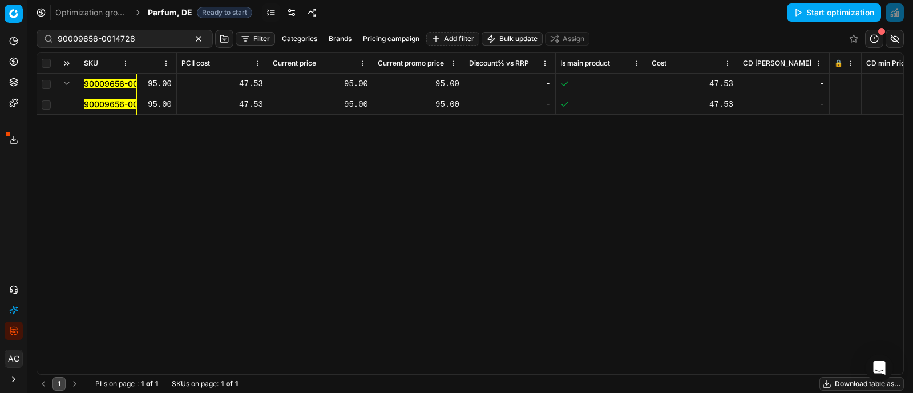
click at [351, 86] on div "95.00" at bounding box center [320, 83] width 95 height 11
type input "76"
click at [367, 143] on div "SKU Product line name Product line ID Title Brand Sales Flag Brand Special Disp…" at bounding box center [470, 213] width 866 height 321
click at [449, 81] on div "95.00" at bounding box center [419, 83] width 82 height 11
type input "76"
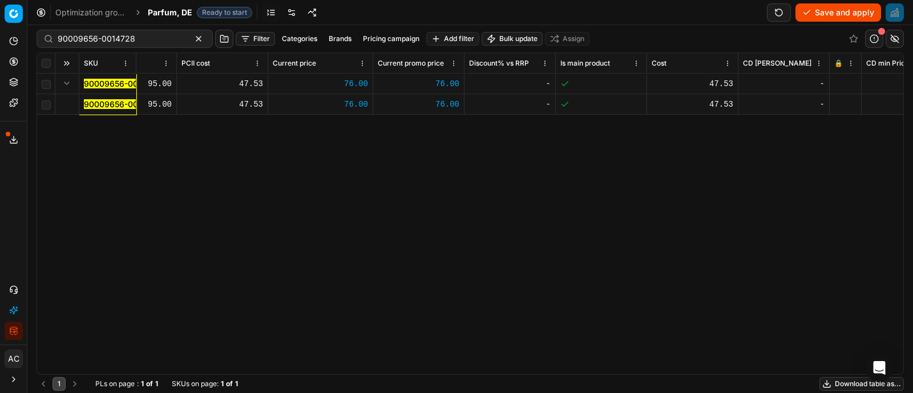
click at [465, 206] on div "SKU Product line name Product line ID Title Brand Sales Flag Brand Special Disp…" at bounding box center [470, 213] width 866 height 321
click at [862, 15] on button "Save and apply" at bounding box center [838, 12] width 86 height 18
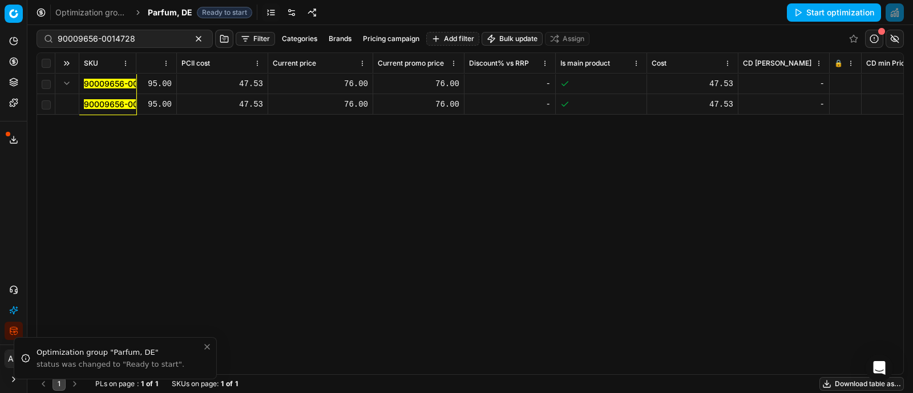
click at [290, 243] on div "SKU Product line name Product line ID Title Brand Sales Flag Brand Special Disp…" at bounding box center [470, 213] width 866 height 321
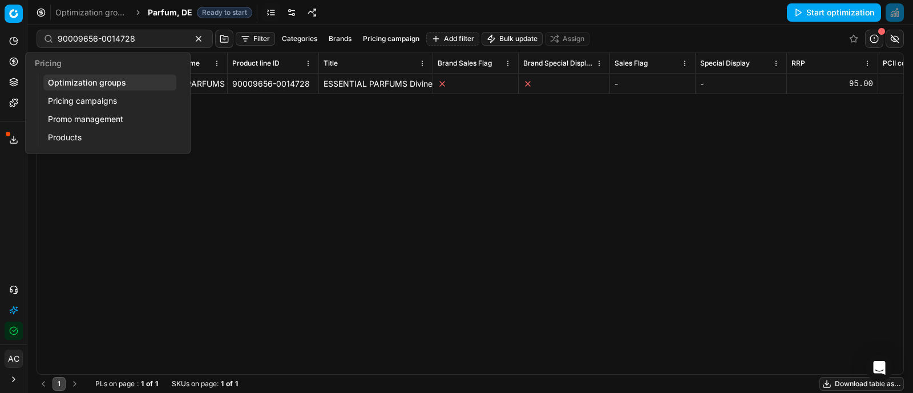
click at [18, 66] on icon at bounding box center [13, 61] width 9 height 9
click at [78, 76] on link "Optimization groups" at bounding box center [109, 83] width 133 height 16
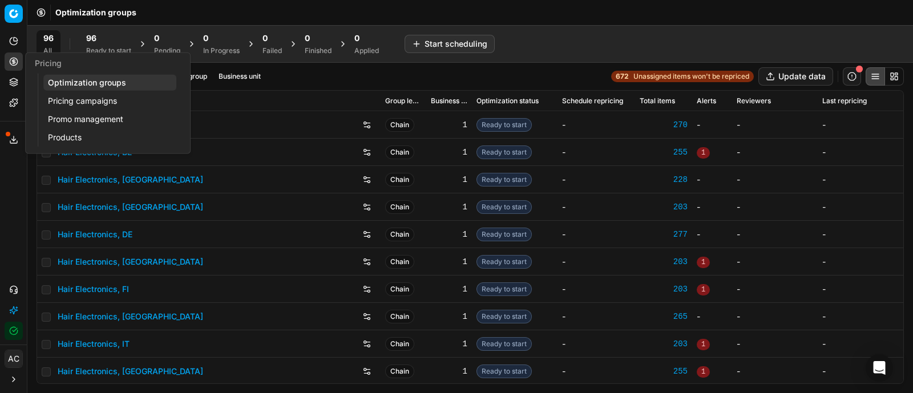
click at [84, 40] on div "96 Ready to start" at bounding box center [108, 43] width 59 height 27
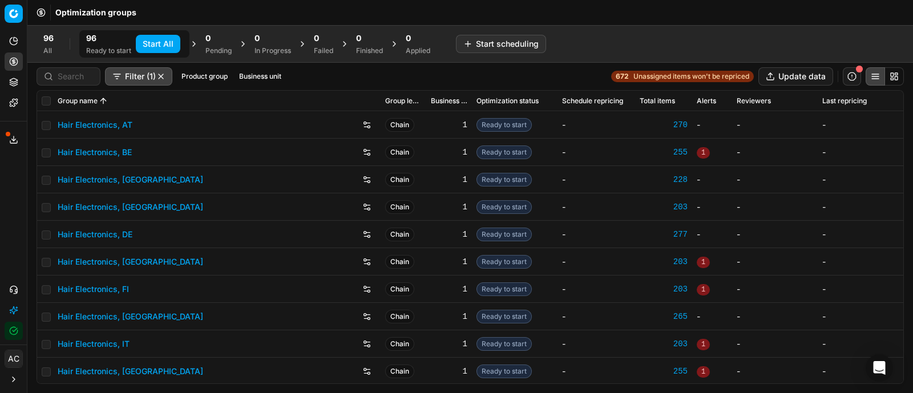
click at [258, 72] on button "Business unit" at bounding box center [259, 77] width 51 height 14
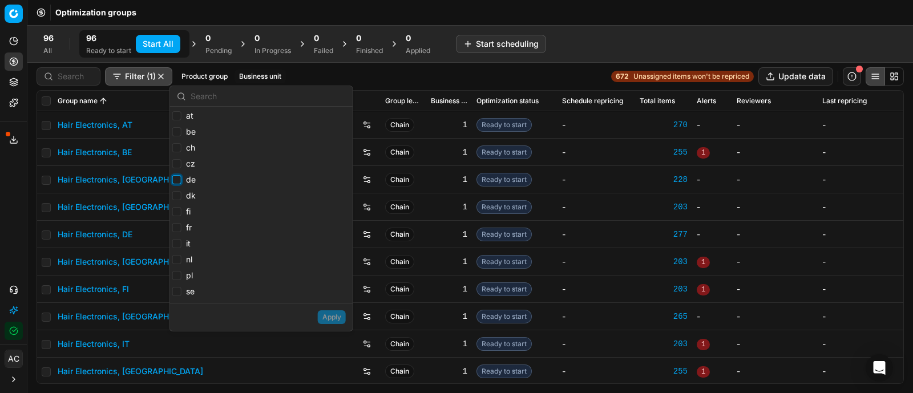
click at [178, 180] on input "de" at bounding box center [176, 179] width 9 height 9
checkbox input "true"
click at [342, 319] on button "Apply" at bounding box center [332, 317] width 28 height 14
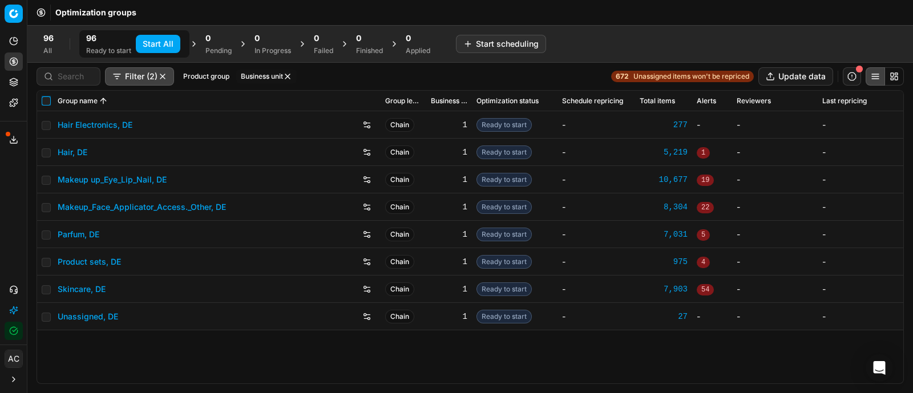
click at [46, 96] on input "checkbox" at bounding box center [46, 100] width 9 height 9
checkbox input "true"
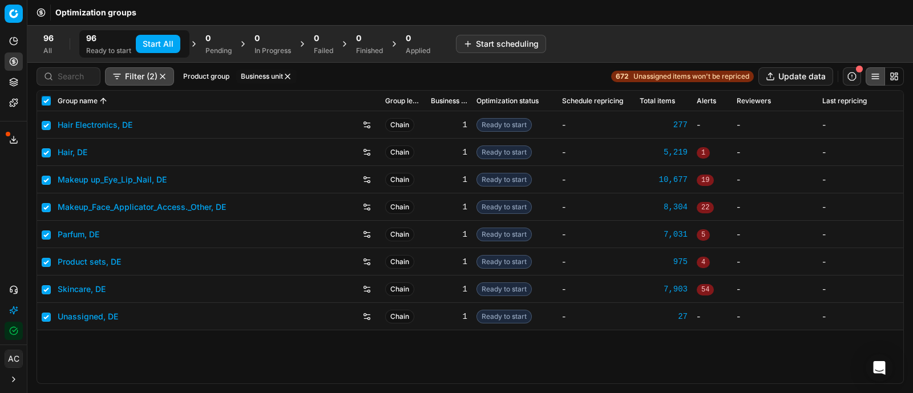
checkbox input "true"
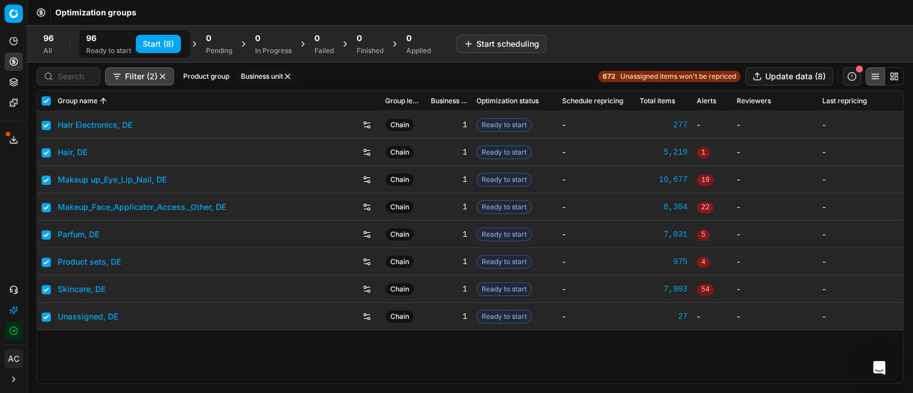
click at [166, 48] on button "Start (8)" at bounding box center [158, 44] width 45 height 18
checkbox input "false"
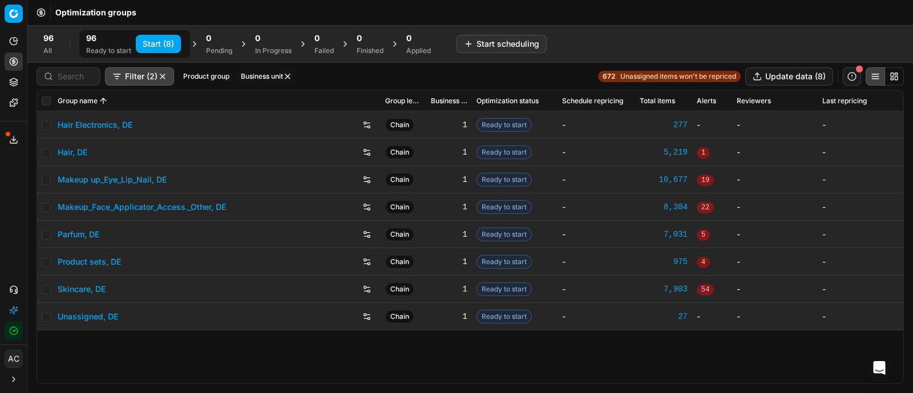
checkbox input "false"
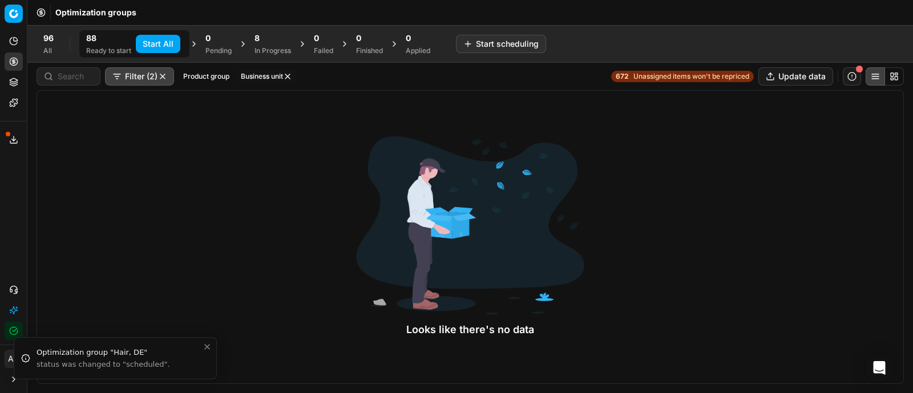
click at [634, 79] on span "Unassigned items won't be repriced" at bounding box center [691, 76] width 116 height 9
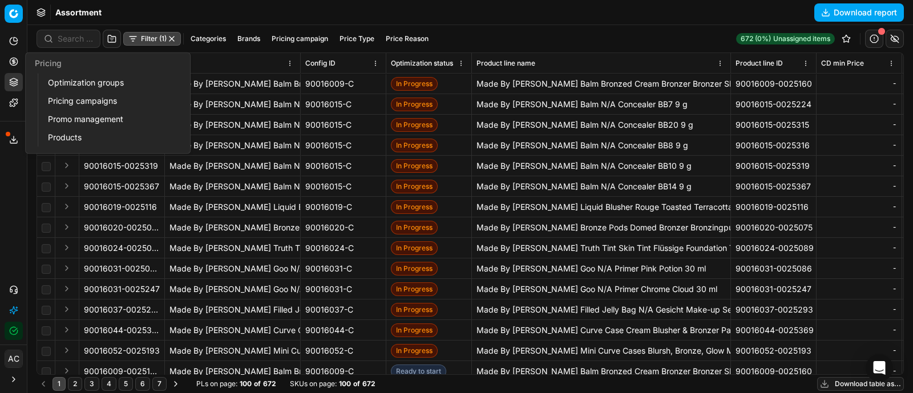
click at [13, 59] on icon at bounding box center [13, 61] width 9 height 9
click at [52, 81] on link "Optimization groups" at bounding box center [109, 83] width 133 height 16
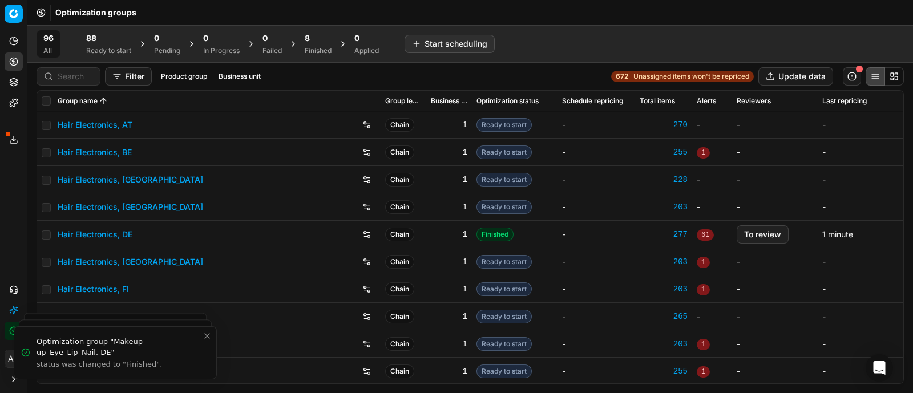
click at [313, 47] on div "Finished" at bounding box center [318, 50] width 27 height 9
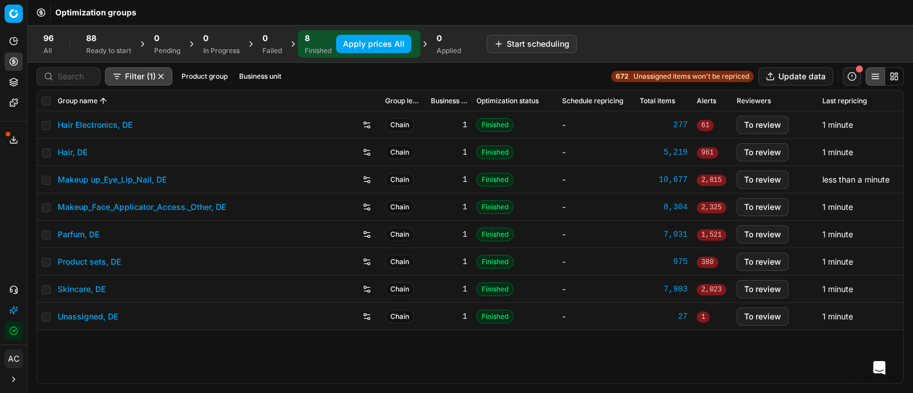
click at [362, 47] on button "Apply prices All" at bounding box center [373, 44] width 75 height 18
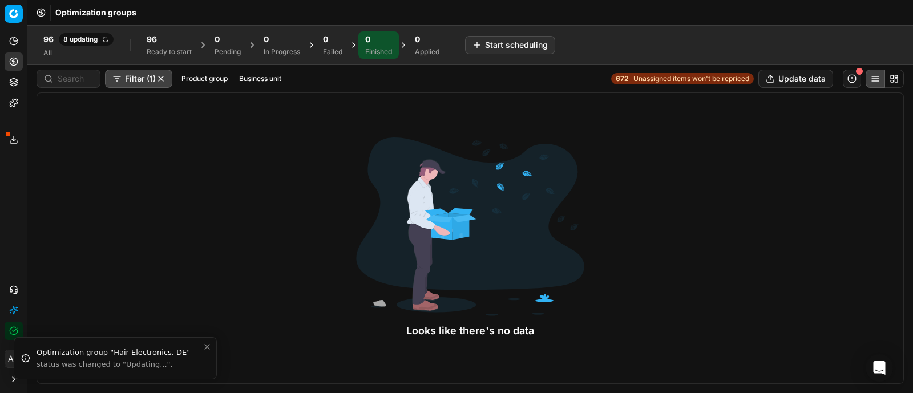
click at [683, 76] on span "Unassigned items won't be repriced" at bounding box center [691, 78] width 116 height 9
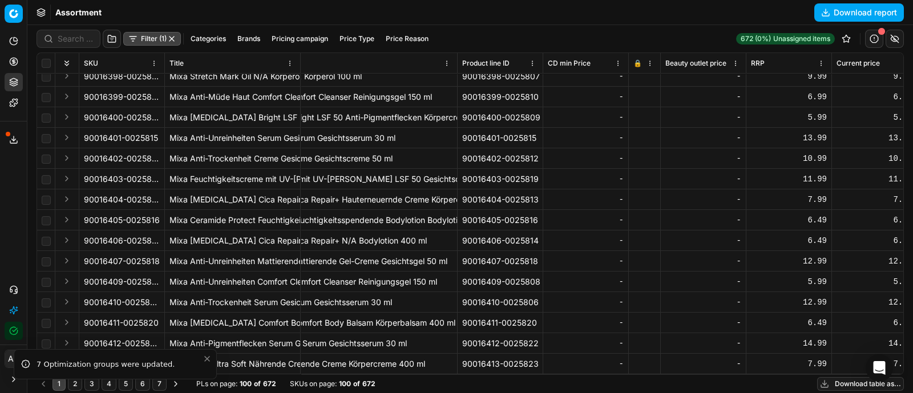
scroll to position [1763, 0]
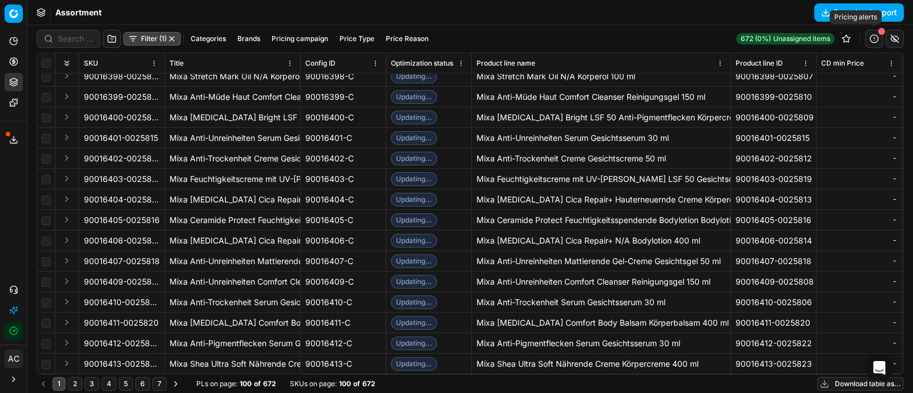
click at [873, 35] on button "button" at bounding box center [874, 39] width 18 height 18
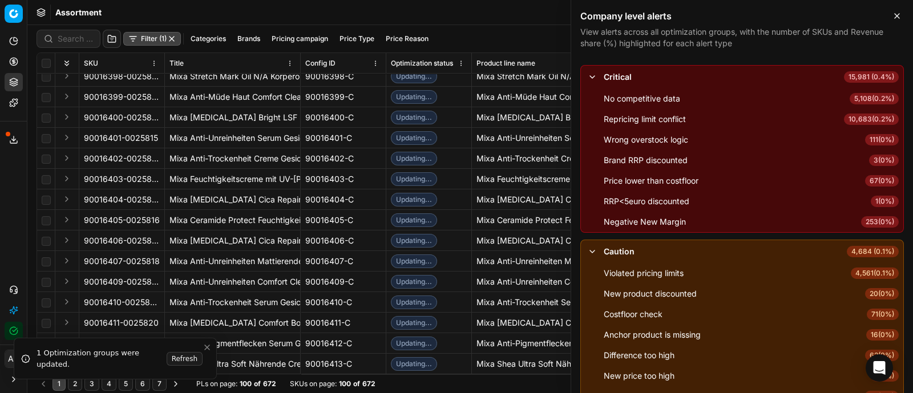
scroll to position [0, 0]
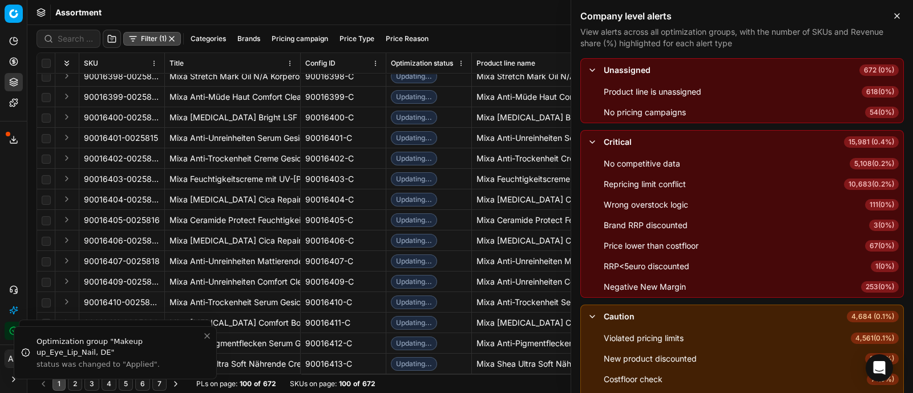
click at [865, 116] on span "54 ( 0% )" at bounding box center [882, 112] width 34 height 11
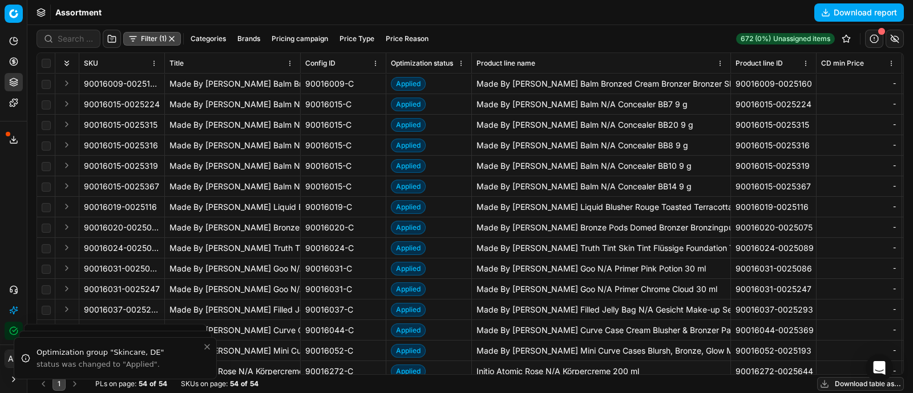
click at [872, 38] on button "button" at bounding box center [874, 39] width 18 height 18
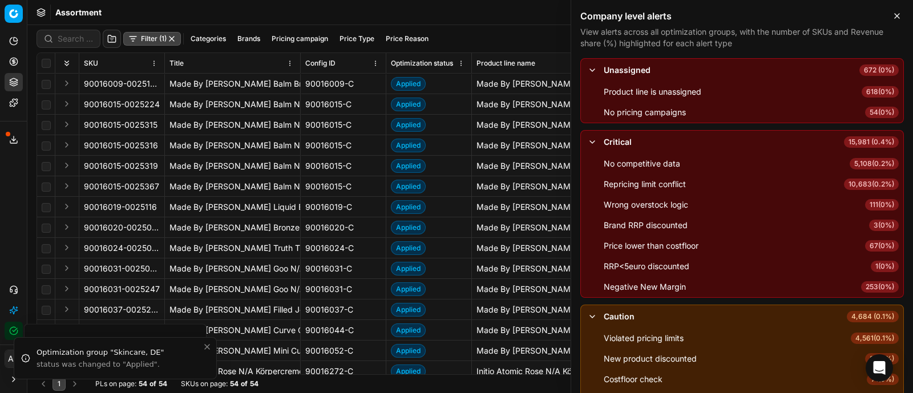
click at [868, 92] on span "618 ( 0% )" at bounding box center [879, 91] width 37 height 11
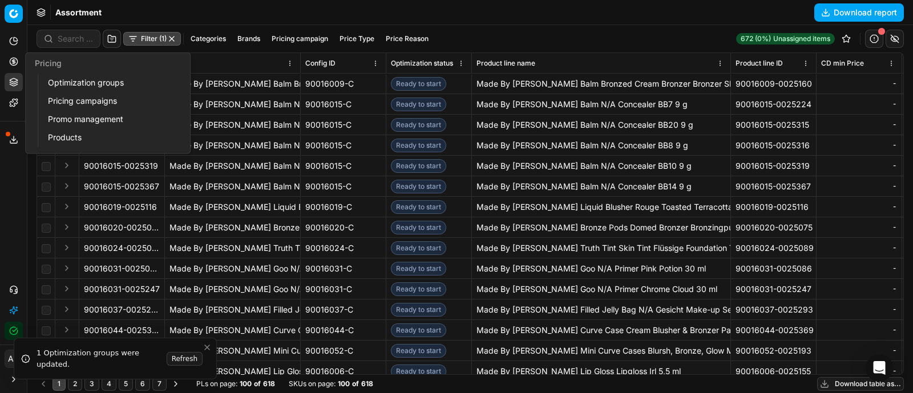
click at [64, 84] on link "Optimization groups" at bounding box center [109, 83] width 133 height 16
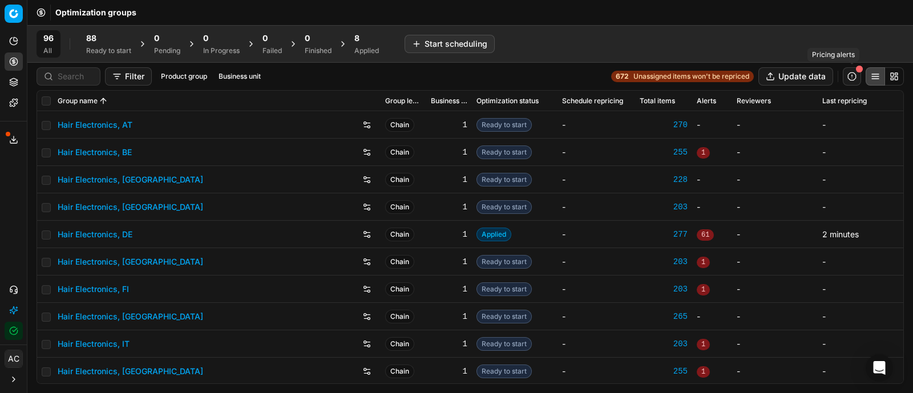
click at [853, 77] on button "button" at bounding box center [851, 76] width 18 height 18
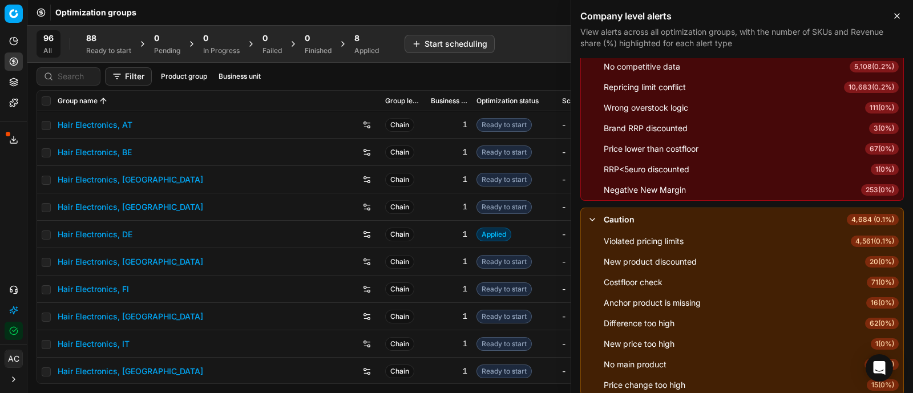
scroll to position [144, 0]
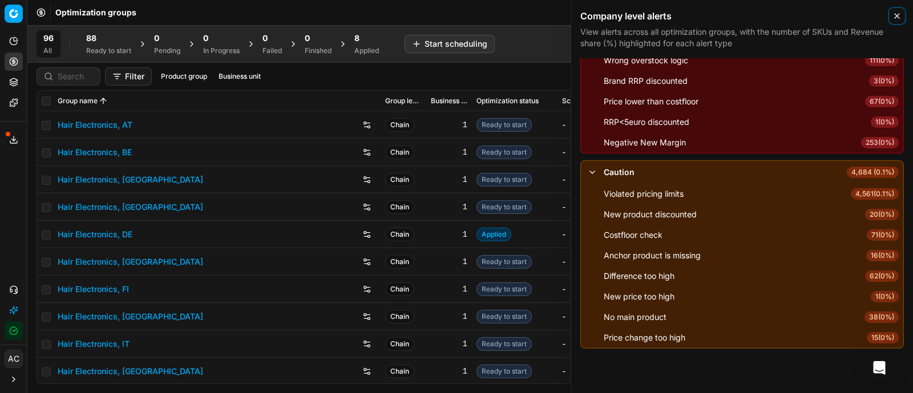
click at [892, 14] on icon "button" at bounding box center [896, 15] width 9 height 9
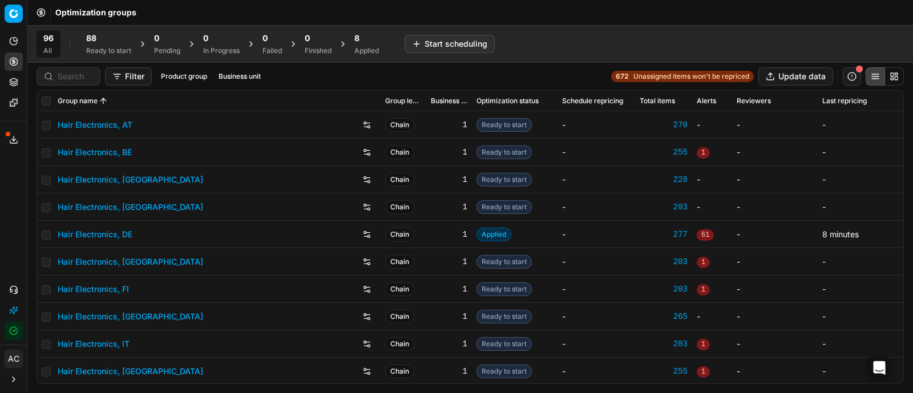
click at [86, 57] on div "88 Ready to start" at bounding box center [108, 43] width 59 height 27
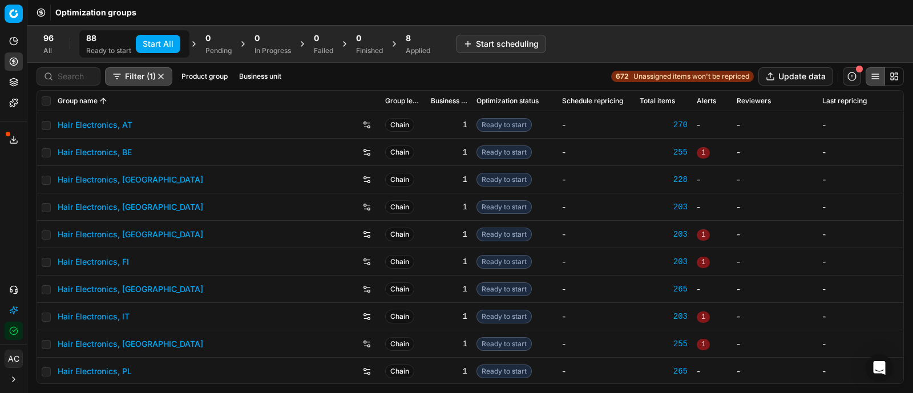
click at [157, 49] on button "Start All" at bounding box center [158, 44] width 44 height 18
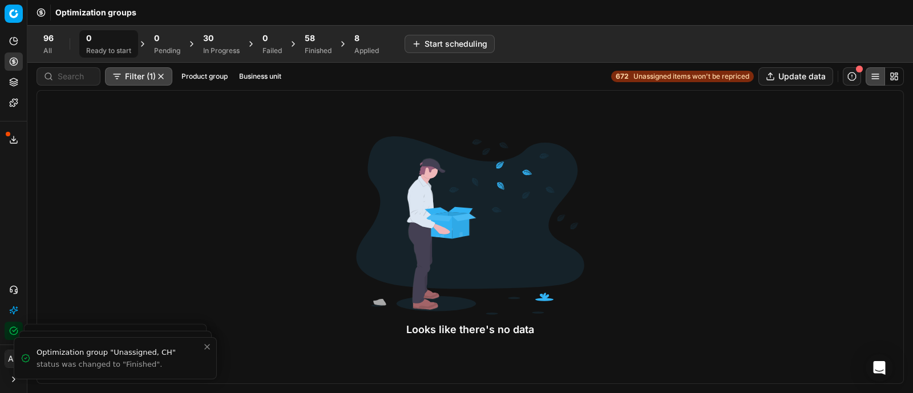
click at [305, 38] on div "58 Finished" at bounding box center [318, 43] width 40 height 27
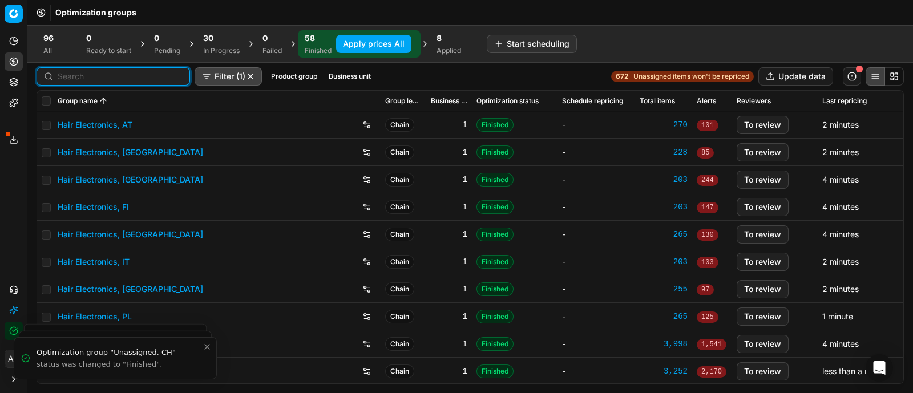
click at [74, 75] on input at bounding box center [120, 76] width 125 height 11
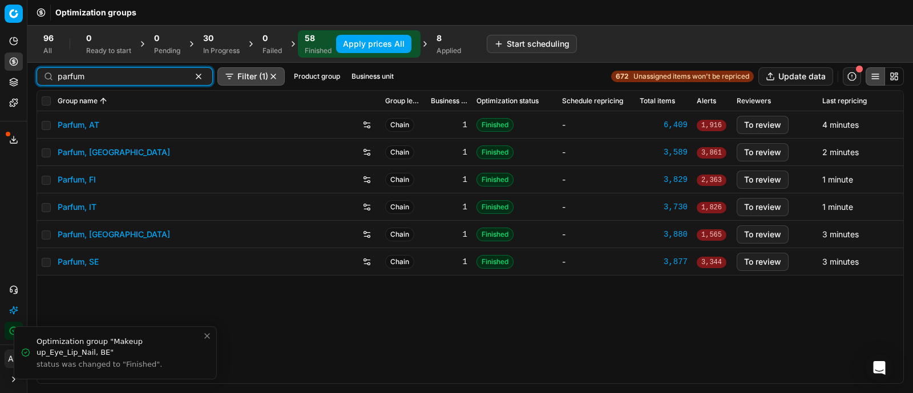
type input "parfum"
click at [88, 128] on link "Parfum, AT" at bounding box center [79, 124] width 42 height 11
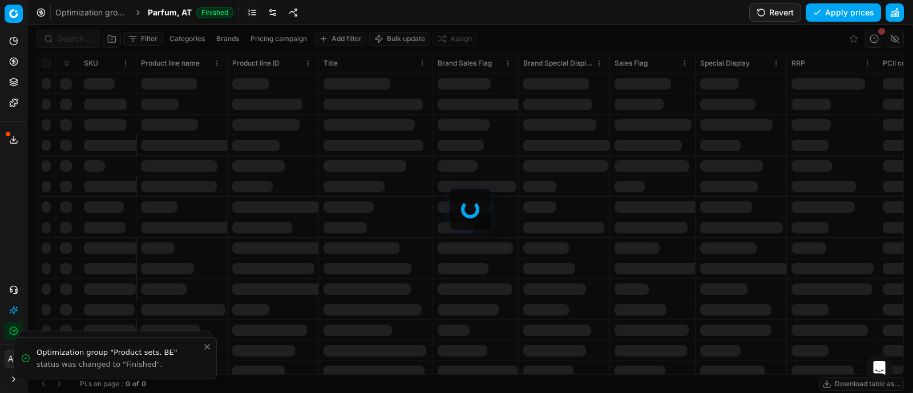
click at [322, 13] on div "Optimization groups Parfum, AT Finished Revert Apply prices" at bounding box center [469, 12] width 885 height 25
click at [273, 11] on link at bounding box center [273, 12] width 18 height 18
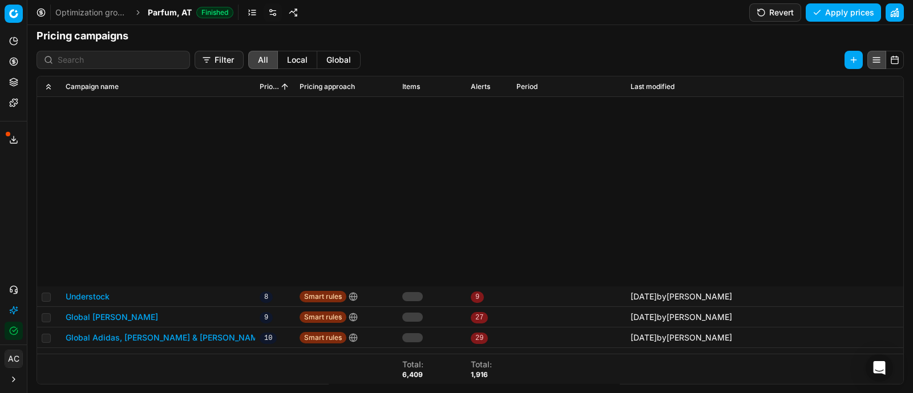
scroll to position [277, 0]
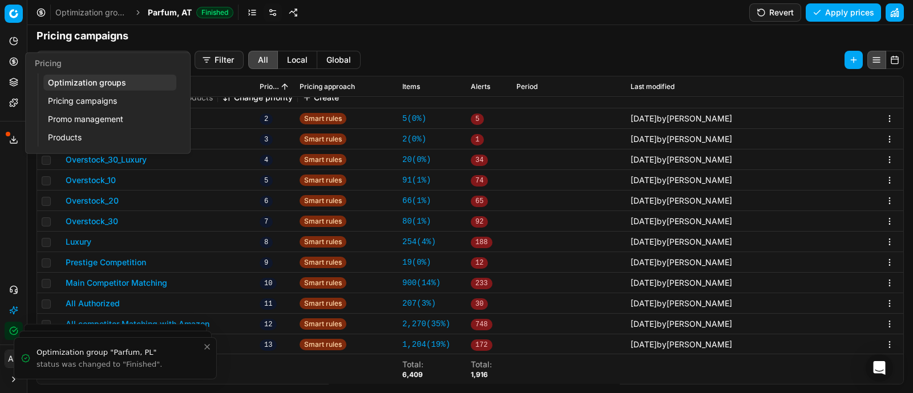
click at [9, 56] on button "Pricing" at bounding box center [14, 61] width 18 height 18
click at [72, 84] on link "Optimization groups" at bounding box center [109, 83] width 133 height 16
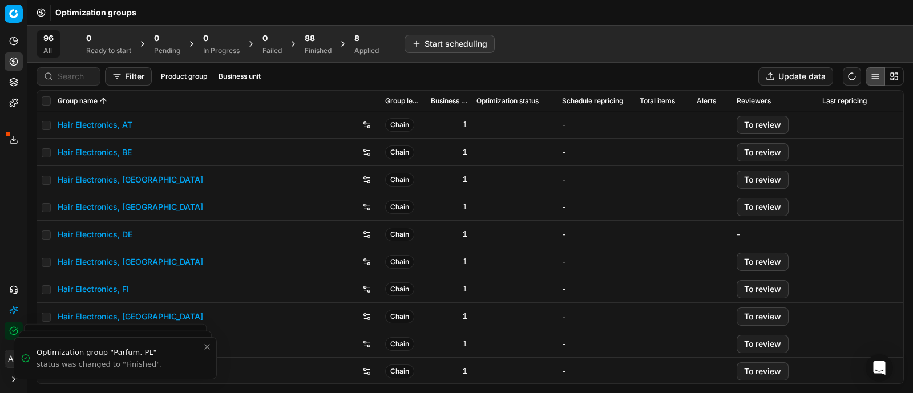
click at [311, 46] on div "Finished" at bounding box center [318, 50] width 27 height 9
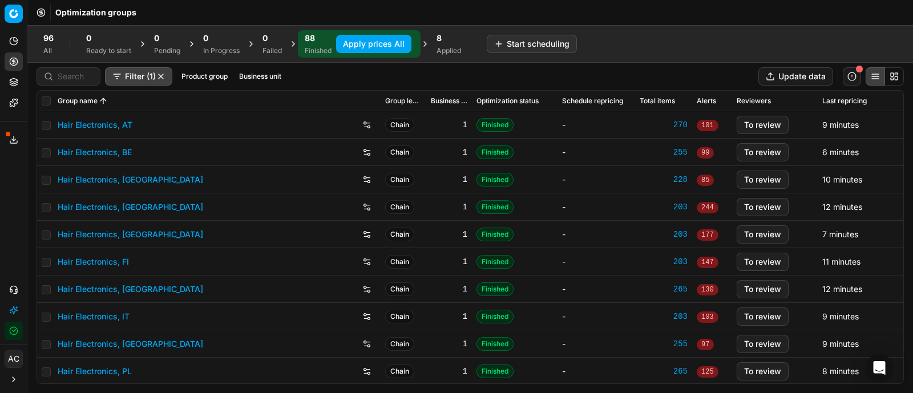
click at [373, 41] on button "Apply prices All" at bounding box center [373, 44] width 75 height 18
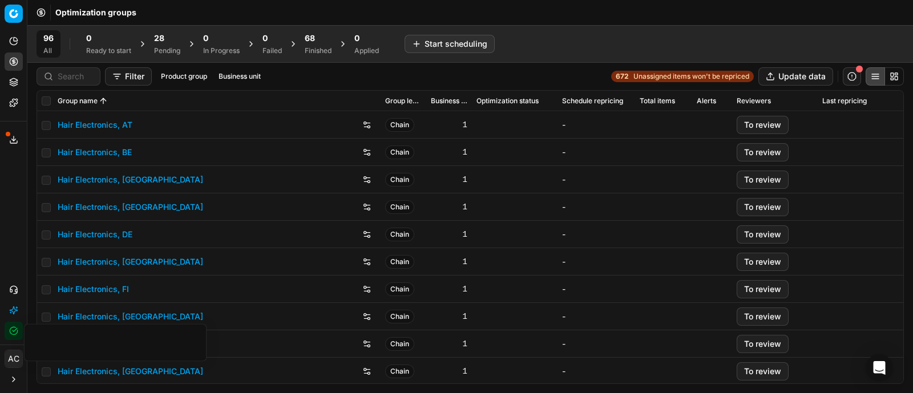
click at [154, 48] on div "Pending" at bounding box center [167, 50] width 26 height 9
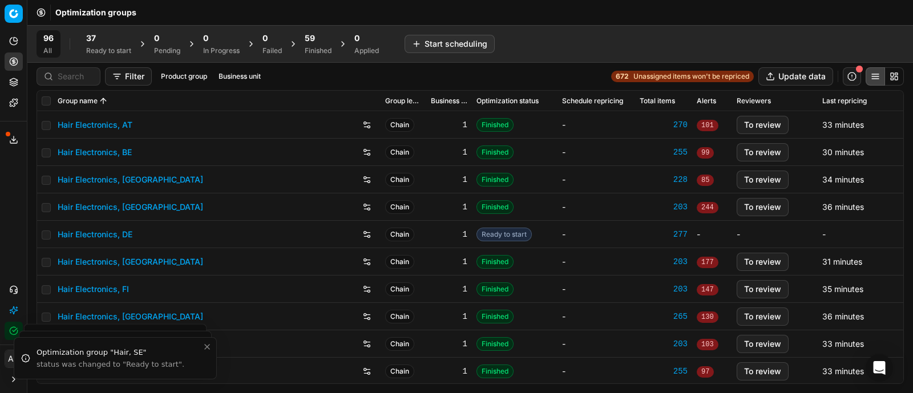
click at [96, 50] on div "Ready to start" at bounding box center [108, 50] width 45 height 9
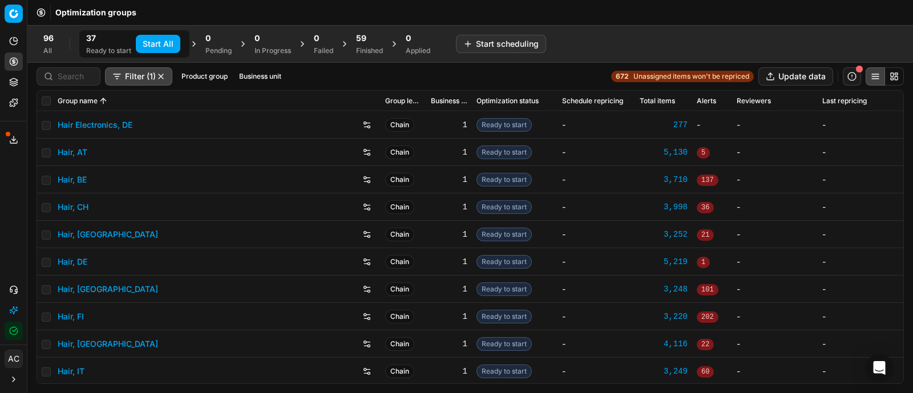
click at [370, 41] on div "59" at bounding box center [369, 38] width 27 height 11
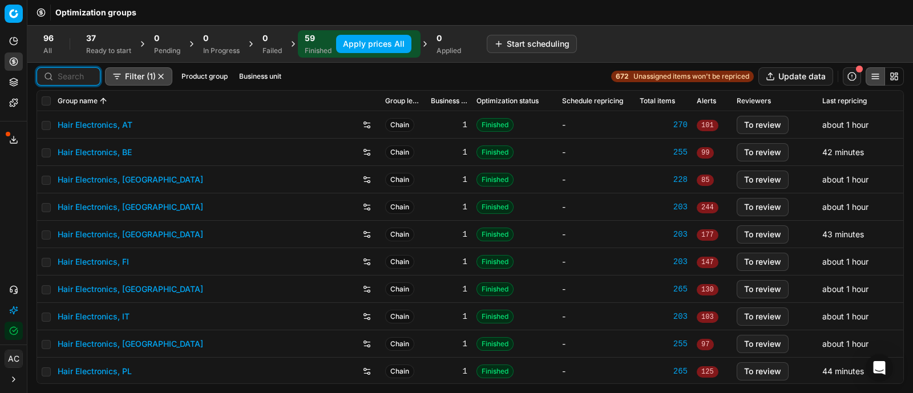
click at [82, 73] on input at bounding box center [75, 76] width 35 height 11
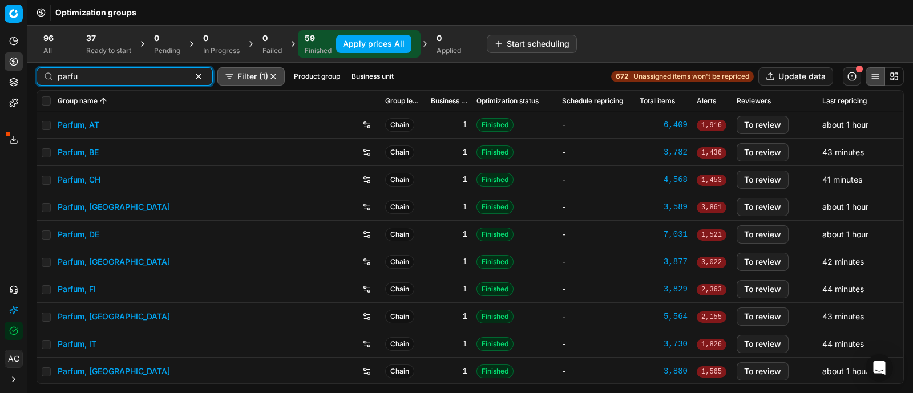
type input "parfu"
click at [86, 232] on link "Parfum, DE" at bounding box center [79, 234] width 42 height 11
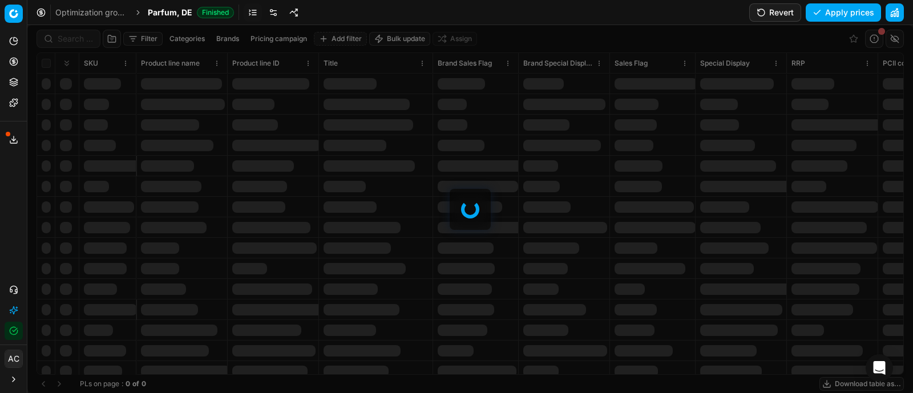
click at [74, 37] on div at bounding box center [469, 209] width 885 height 368
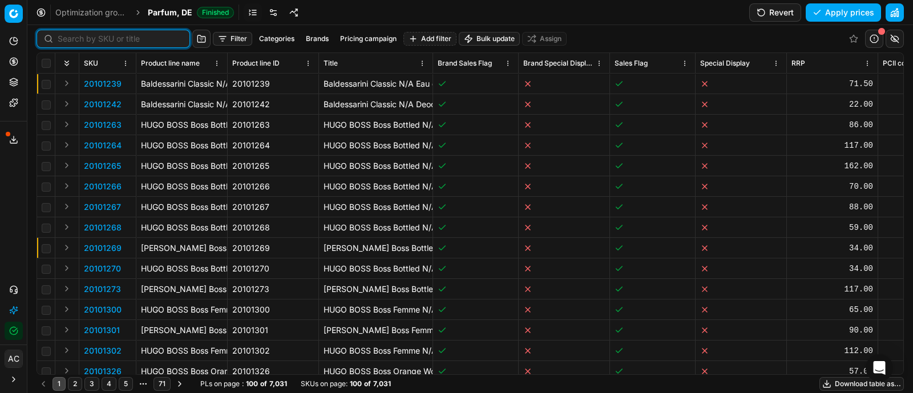
click at [74, 37] on input at bounding box center [120, 38] width 125 height 11
paste input "90009656-0014728"
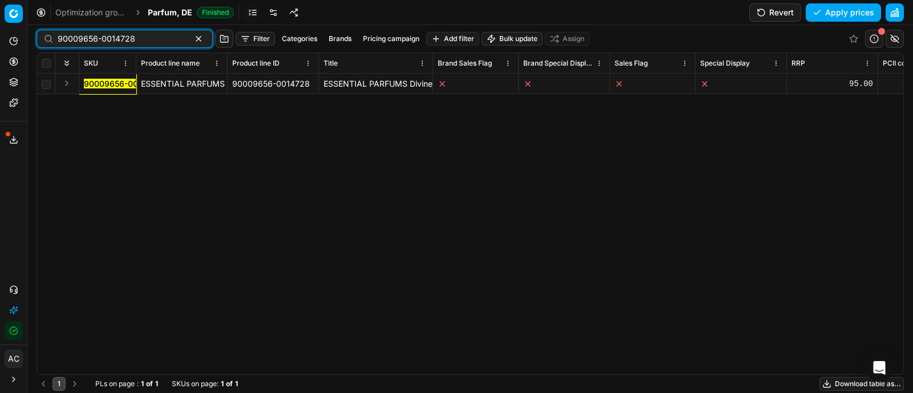
type input "90009656-0014728"
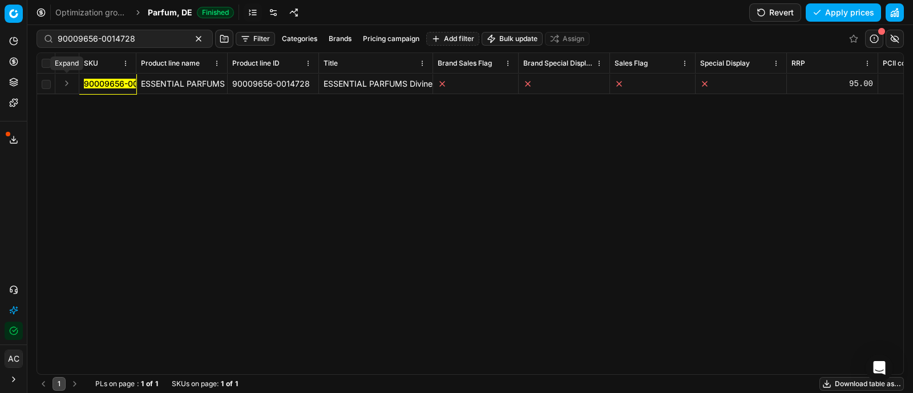
click at [64, 81] on button "Expand" at bounding box center [67, 83] width 14 height 14
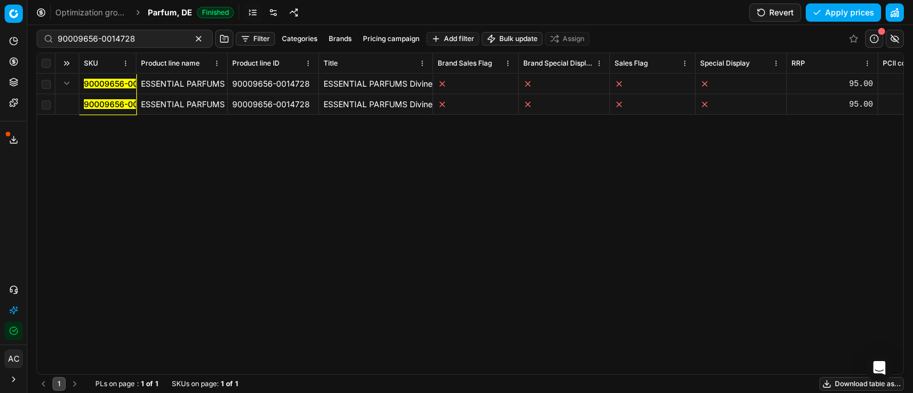
click at [87, 104] on mark "90009656-0014728" at bounding box center [123, 104] width 78 height 10
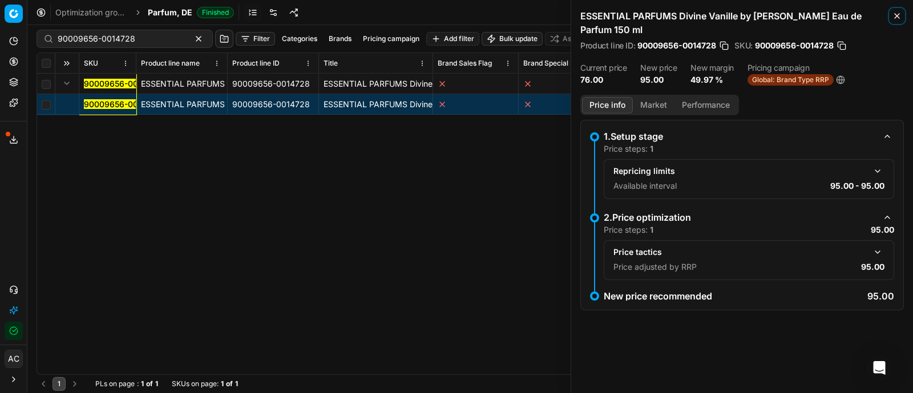
click at [893, 16] on icon "button" at bounding box center [896, 15] width 9 height 9
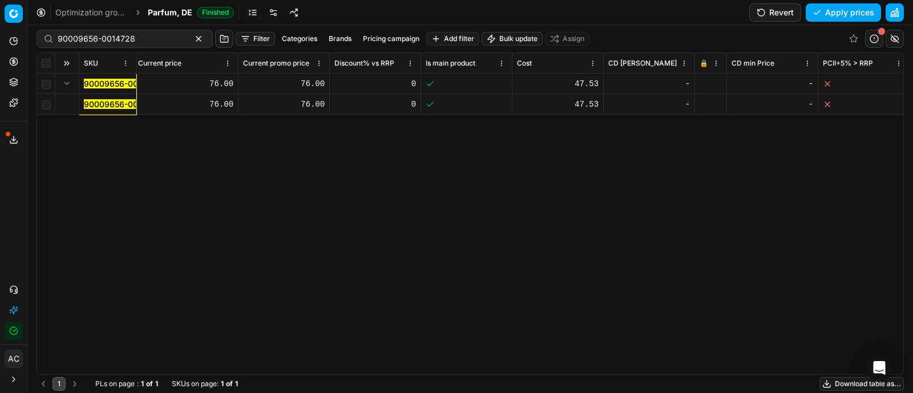
scroll to position [0, 848]
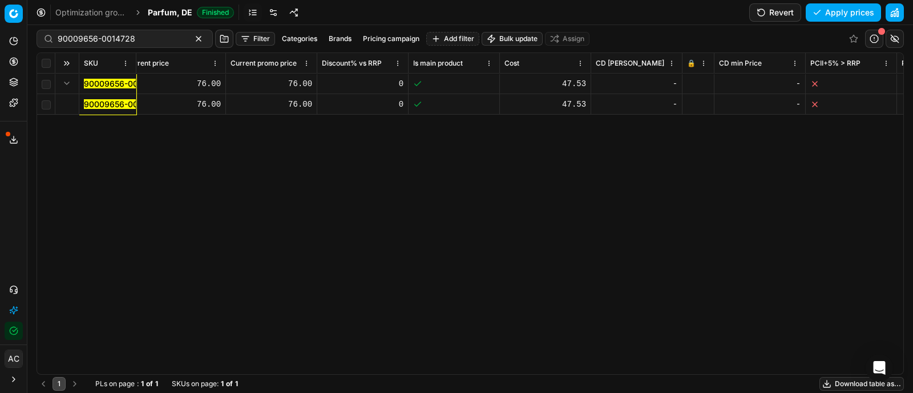
click at [784, 15] on button "Revert" at bounding box center [775, 12] width 52 height 18
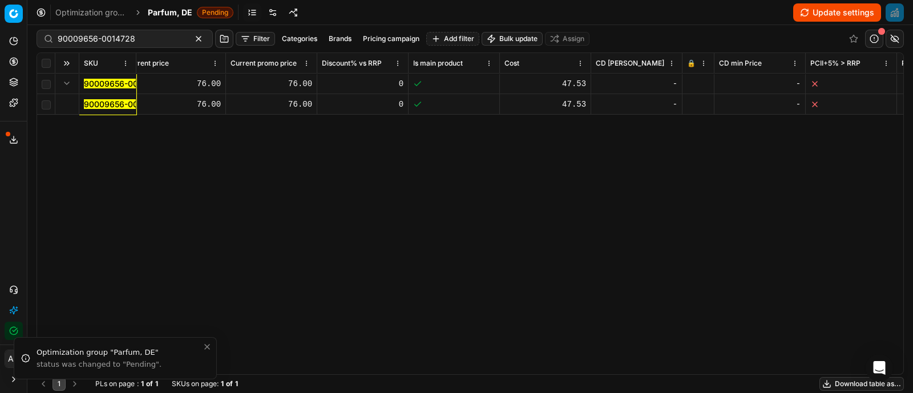
click at [693, 86] on div at bounding box center [698, 83] width 22 height 7
click at [827, 14] on button "Update settings" at bounding box center [837, 12] width 88 height 18
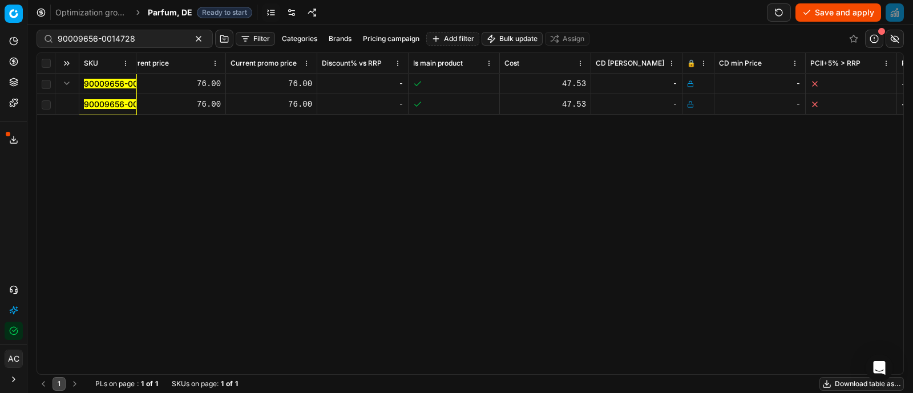
click at [827, 12] on button "Save and apply" at bounding box center [838, 12] width 86 height 18
click at [848, 5] on button "Start optimization" at bounding box center [834, 12] width 94 height 18
